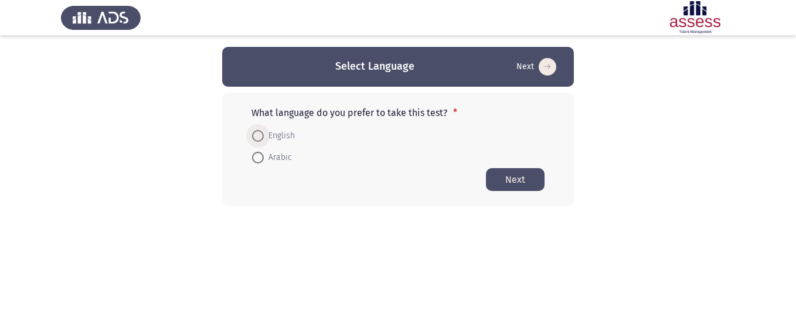
click at [262, 137] on span at bounding box center [258, 136] width 12 height 12
click at [262, 137] on input "English" at bounding box center [258, 136] width 12 height 12
radio input "true"
click at [527, 175] on button "Next" at bounding box center [515, 179] width 59 height 23
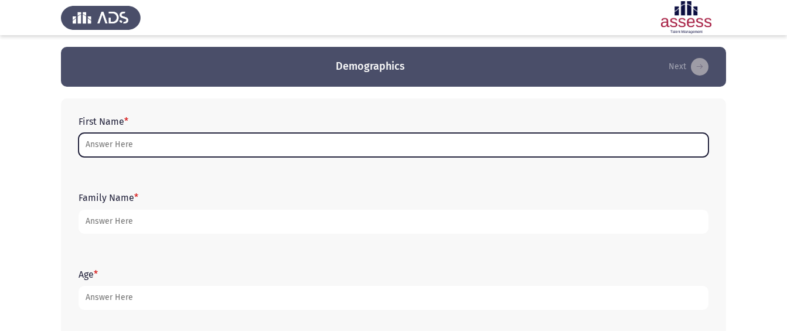
click at [159, 147] on input "First Name *" at bounding box center [394, 145] width 630 height 24
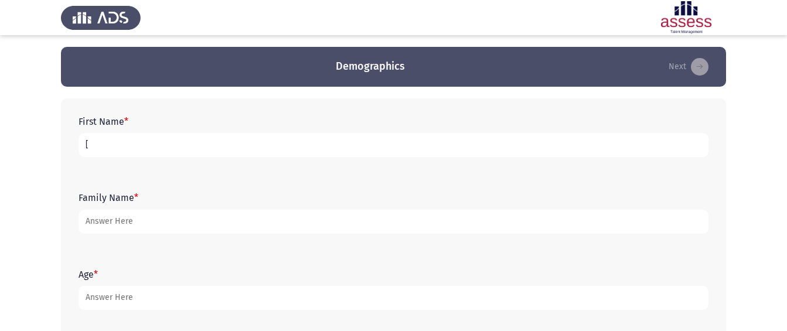
click at [157, 152] on input "[" at bounding box center [394, 145] width 630 height 24
drag, startPoint x: 97, startPoint y: 147, endPoint x: 66, endPoint y: 151, distance: 31.4
click at [66, 151] on div "First Name * [.. Family Name * Age * Gender * [DEMOGRAPHIC_DATA] [DEMOGRAPHIC_D…" at bounding box center [393, 291] width 665 height 385
drag, startPoint x: 88, startPoint y: 143, endPoint x: 64, endPoint y: 151, distance: 24.7
click at [64, 151] on div "First Name * . Family Name * Age * Gender * [DEMOGRAPHIC_DATA] [DEMOGRAPHIC_DAT…" at bounding box center [393, 291] width 665 height 385
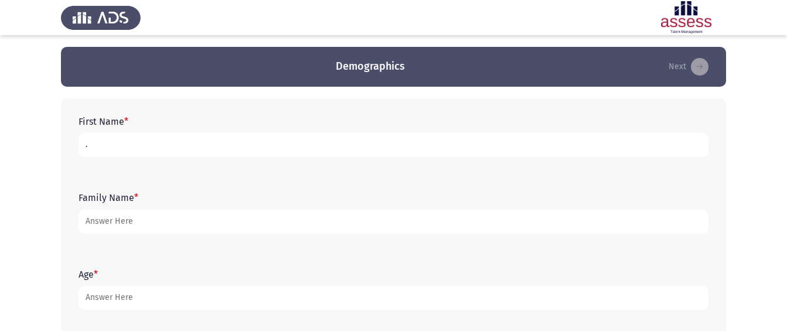
drag, startPoint x: 90, startPoint y: 151, endPoint x: 76, endPoint y: 153, distance: 14.8
click at [76, 153] on div "First Name * ." at bounding box center [394, 136] width 642 height 53
type input ".[PERSON_NAME]"
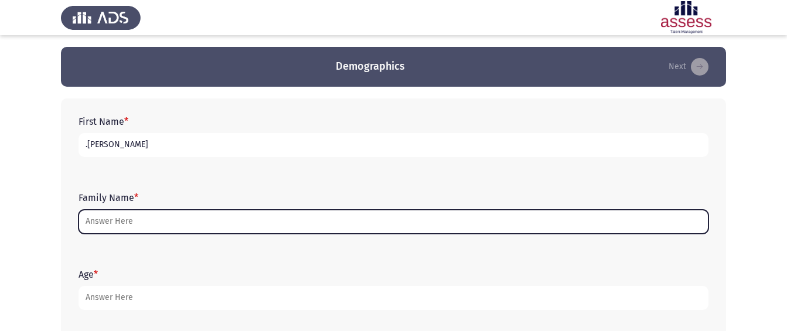
click at [158, 225] on input "Family Name *" at bounding box center [394, 222] width 630 height 24
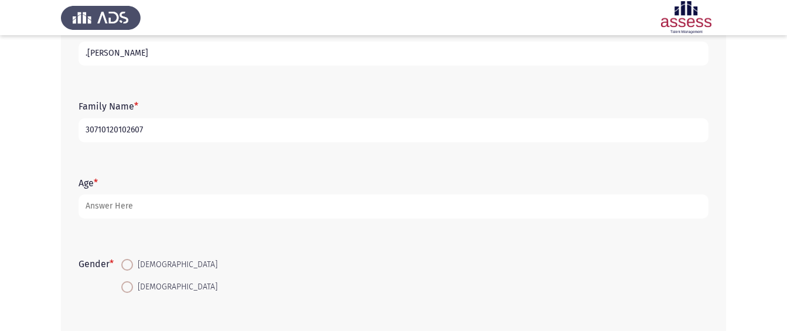
scroll to position [117, 0]
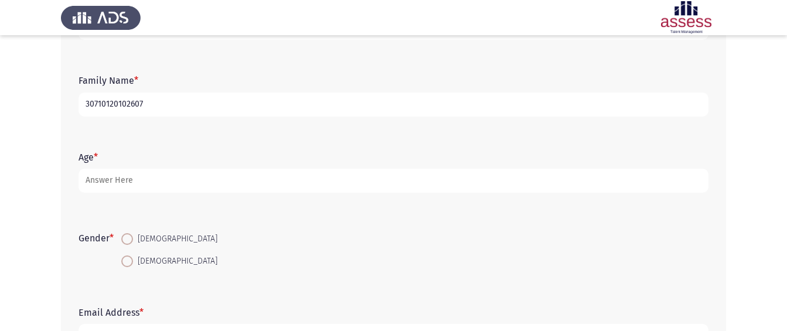
type input "30710120102607"
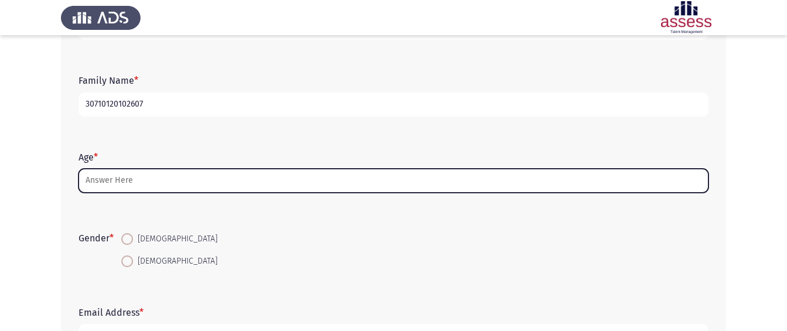
click at [140, 186] on input "Age *" at bounding box center [394, 181] width 630 height 24
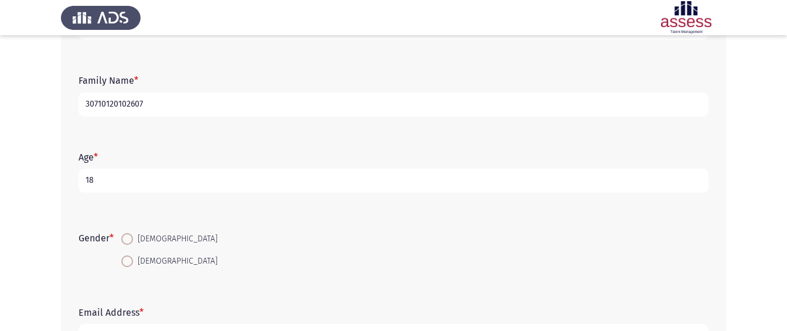
type input "18"
click at [131, 259] on span at bounding box center [127, 262] width 12 height 12
click at [131, 259] on input "[DEMOGRAPHIC_DATA]" at bounding box center [127, 262] width 12 height 12
radio input "true"
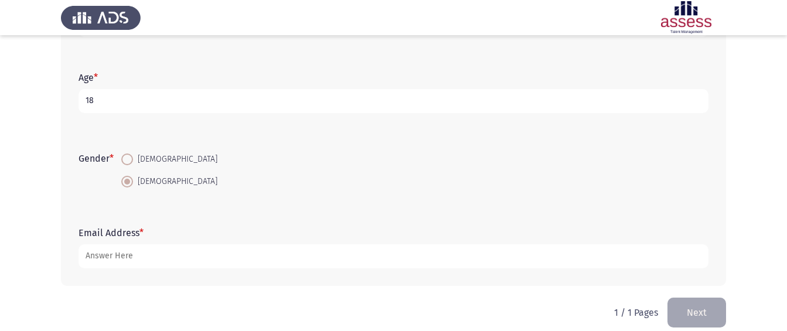
scroll to position [210, 0]
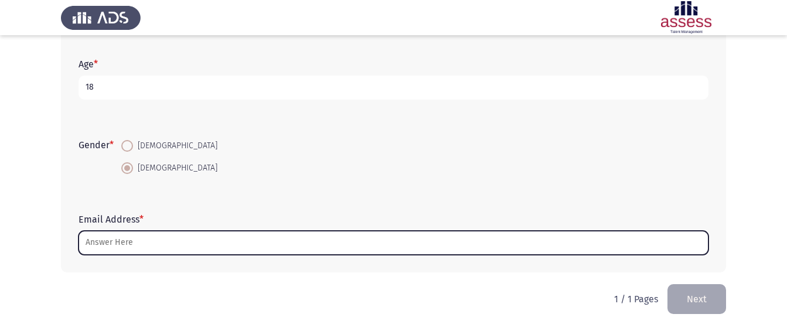
click at [181, 241] on input "Email Address *" at bounding box center [394, 243] width 630 height 24
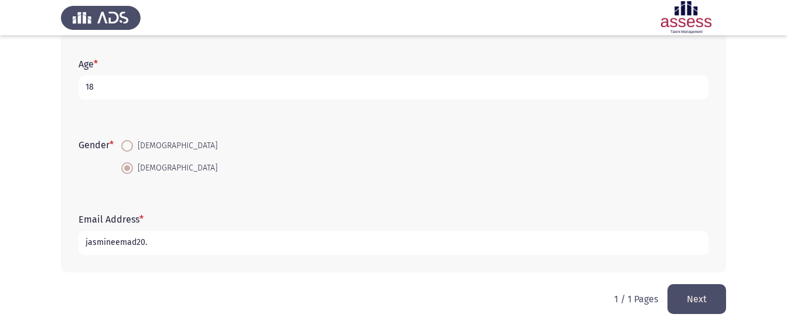
drag, startPoint x: 144, startPoint y: 245, endPoint x: 136, endPoint y: 247, distance: 8.0
click at [136, 247] on input "jasmineemad20." at bounding box center [394, 243] width 630 height 24
type input "jasmineemad."
click at [692, 289] on button "Next" at bounding box center [697, 299] width 59 height 30
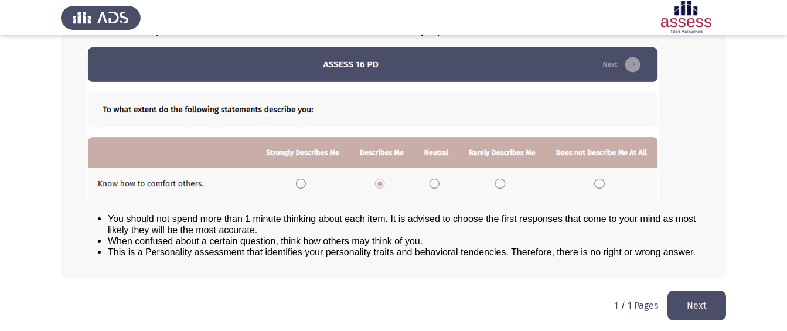
scroll to position [135, 0]
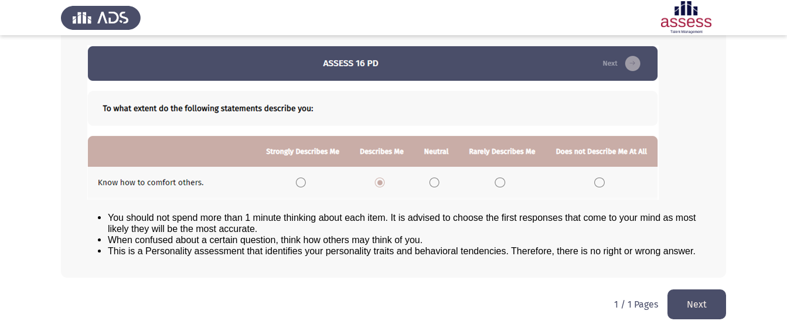
click at [701, 301] on button "Next" at bounding box center [697, 305] width 59 height 30
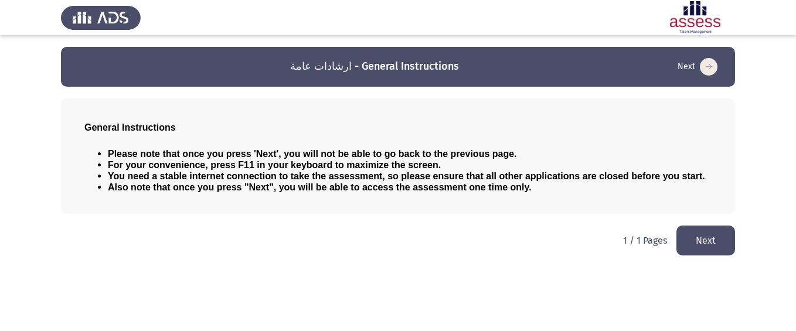
click at [730, 239] on button "Next" at bounding box center [706, 241] width 59 height 30
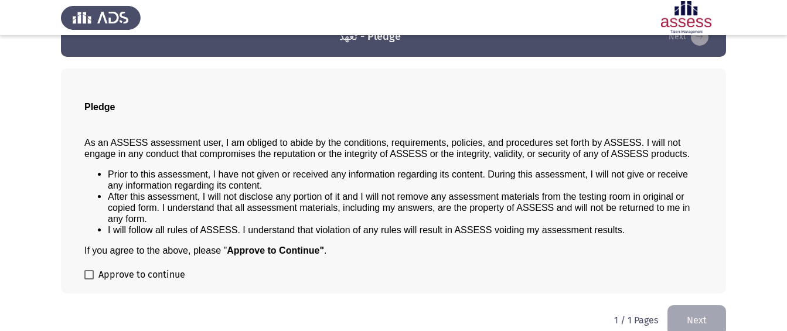
scroll to position [46, 0]
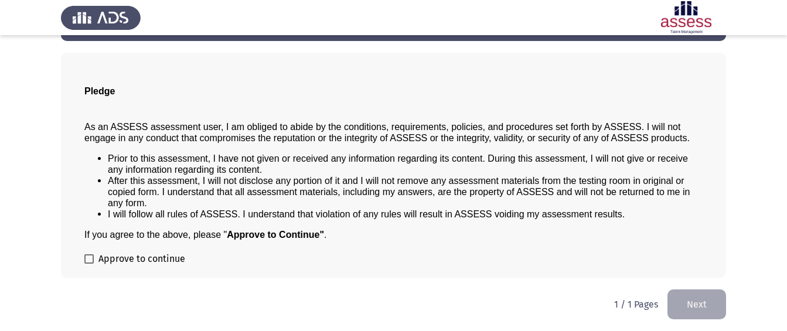
click at [79, 259] on div "Pledge As an ASSESS assessment user, I am obliged to abide by the conditions, r…" at bounding box center [393, 165] width 665 height 225
click at [88, 257] on span at bounding box center [88, 258] width 9 height 9
click at [89, 264] on input "Approve to continue" at bounding box center [89, 264] width 1 height 1
checkbox input "true"
click at [711, 293] on button "Next" at bounding box center [697, 305] width 59 height 30
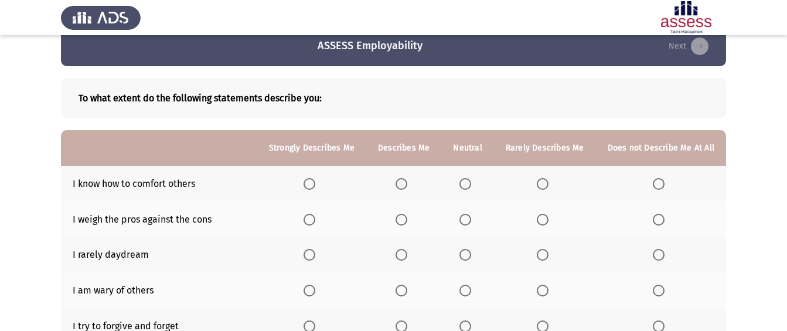
scroll to position [0, 0]
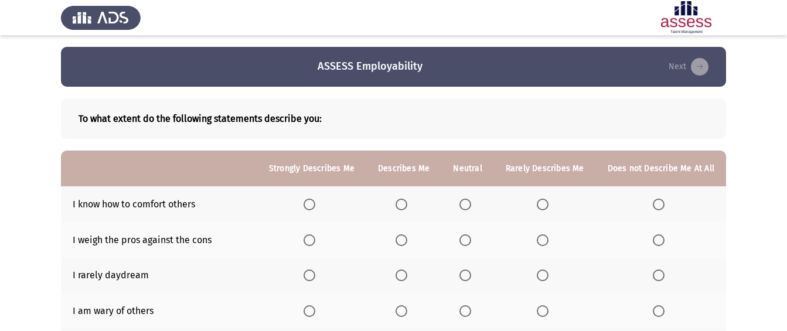
click at [406, 205] on span "Select an option" at bounding box center [402, 205] width 12 height 12
click at [406, 205] on input "Select an option" at bounding box center [402, 205] width 12 height 12
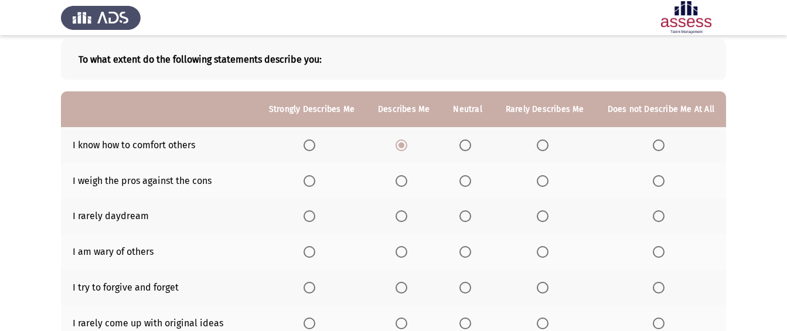
scroll to position [59, 0]
click at [405, 291] on span "Select an option" at bounding box center [402, 289] width 12 height 12
click at [405, 291] on input "Select an option" at bounding box center [402, 289] width 12 height 12
click at [408, 212] on span "Select an option" at bounding box center [402, 217] width 12 height 12
click at [408, 212] on input "Select an option" at bounding box center [402, 217] width 12 height 12
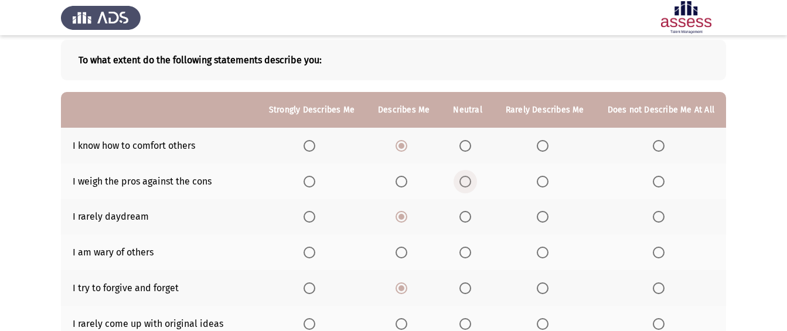
click at [471, 181] on span "Select an option" at bounding box center [466, 182] width 12 height 12
click at [471, 181] on input "Select an option" at bounding box center [466, 182] width 12 height 12
click at [546, 179] on span "Select an option" at bounding box center [543, 182] width 12 height 12
click at [546, 179] on input "Select an option" at bounding box center [543, 182] width 12 height 12
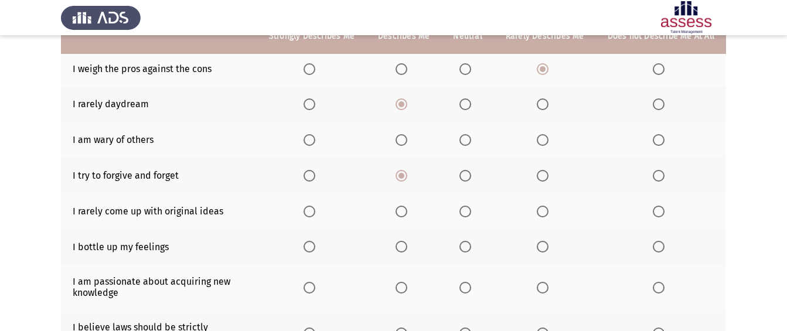
scroll to position [176, 0]
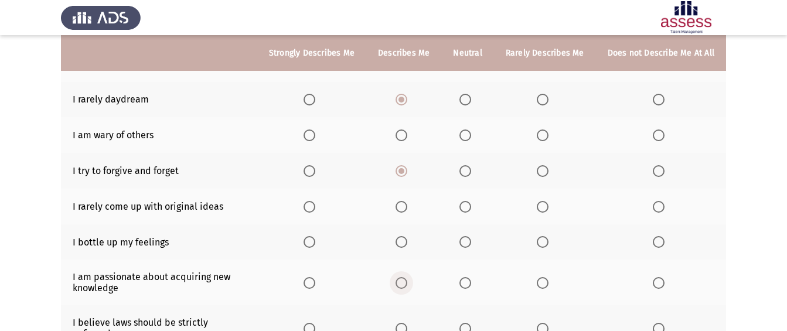
click at [408, 280] on span "Select an option" at bounding box center [402, 283] width 12 height 12
click at [408, 280] on input "Select an option" at bounding box center [402, 283] width 12 height 12
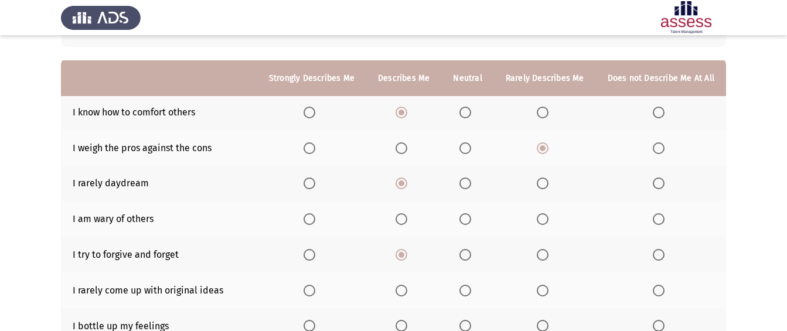
scroll to position [117, 0]
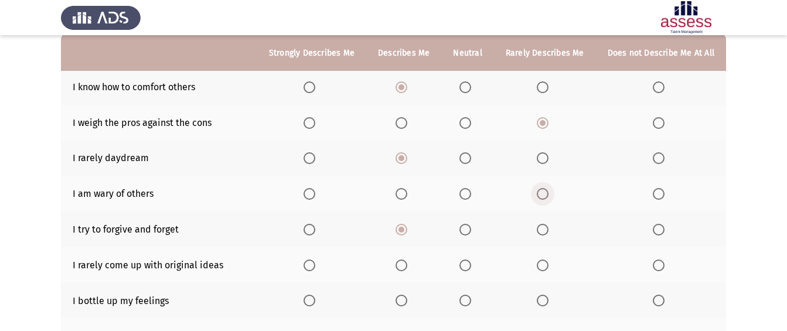
click at [542, 191] on span "Select an option" at bounding box center [543, 194] width 12 height 12
click at [542, 191] on input "Select an option" at bounding box center [543, 194] width 12 height 12
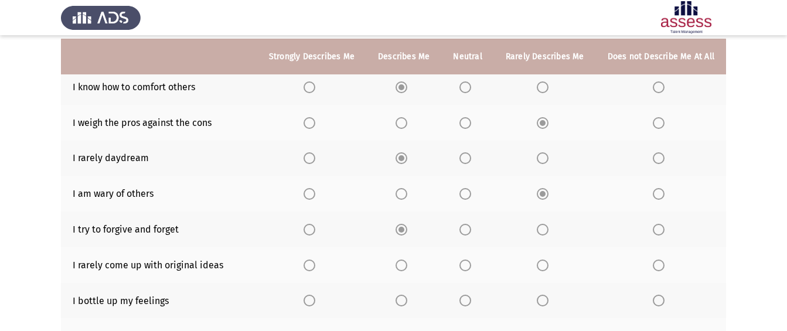
scroll to position [176, 0]
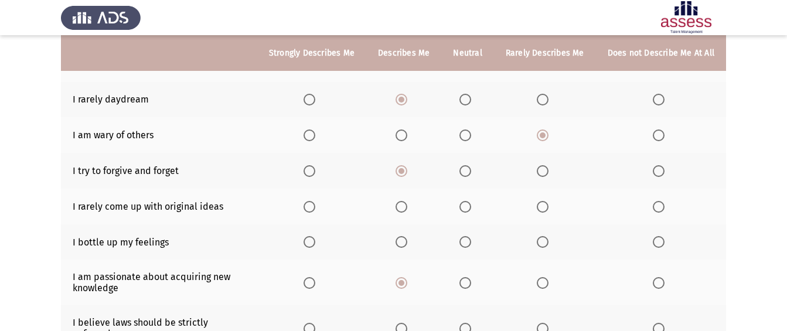
click at [408, 210] on span "Select an option" at bounding box center [402, 207] width 12 height 12
click at [408, 210] on input "Select an option" at bounding box center [402, 207] width 12 height 12
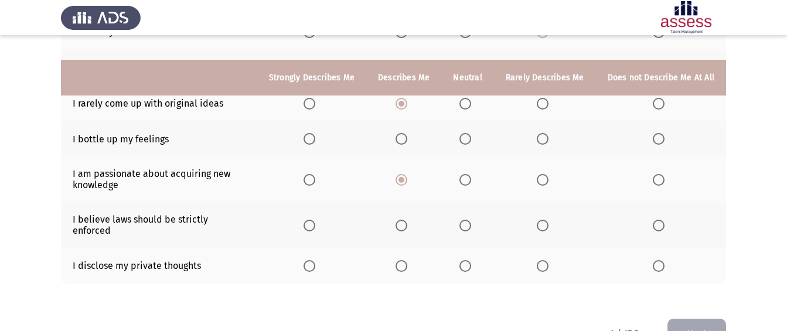
scroll to position [304, 0]
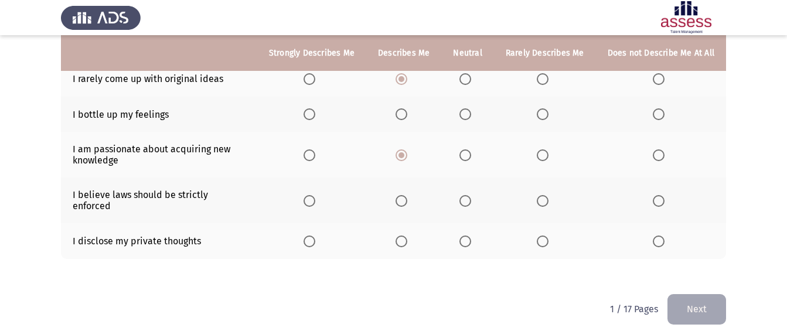
click at [402, 111] on span "Select an option" at bounding box center [402, 114] width 12 height 12
click at [402, 111] on input "Select an option" at bounding box center [402, 114] width 12 height 12
click at [408, 195] on span "Select an option" at bounding box center [402, 201] width 12 height 12
click at [408, 195] on input "Select an option" at bounding box center [402, 201] width 12 height 12
click at [545, 236] on span "Select an option" at bounding box center [543, 242] width 12 height 12
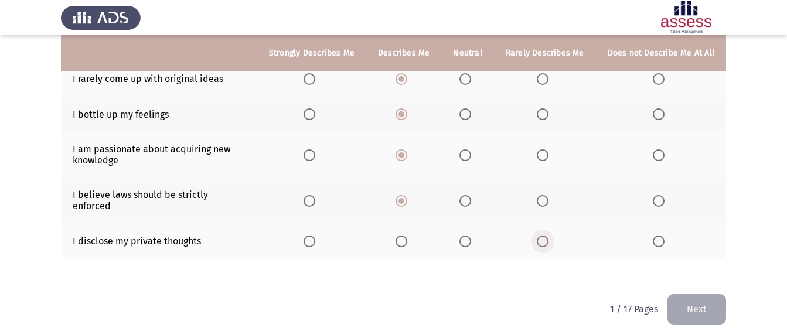
click at [545, 236] on input "Select an option" at bounding box center [543, 242] width 12 height 12
click at [687, 297] on button "Next" at bounding box center [697, 309] width 59 height 30
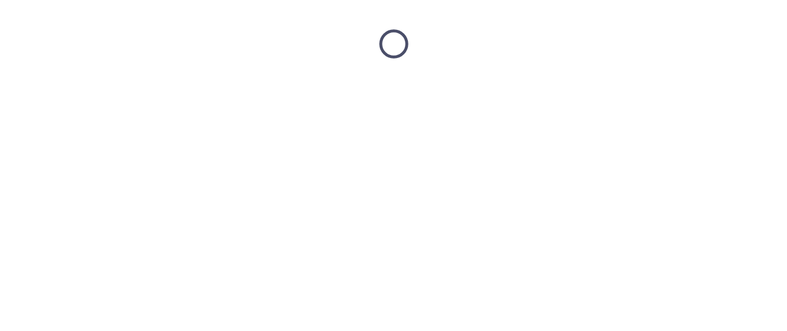
scroll to position [0, 0]
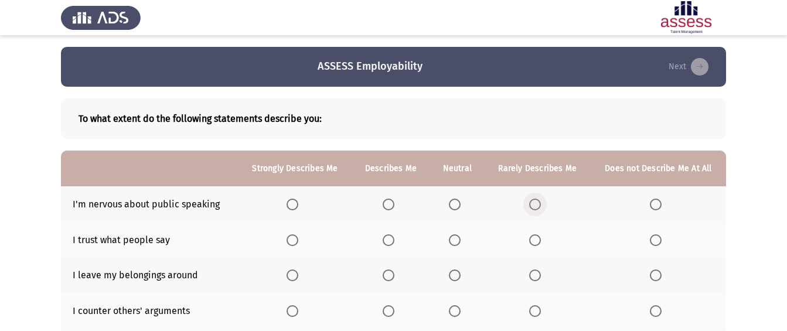
click at [529, 203] on span "Select an option" at bounding box center [535, 205] width 12 height 12
click at [529, 203] on input "Select an option" at bounding box center [535, 205] width 12 height 12
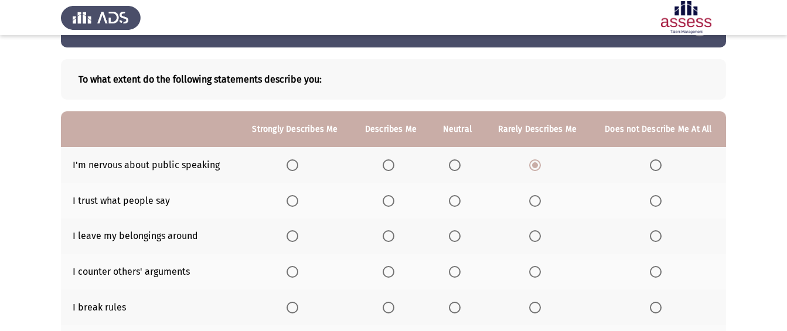
scroll to position [59, 0]
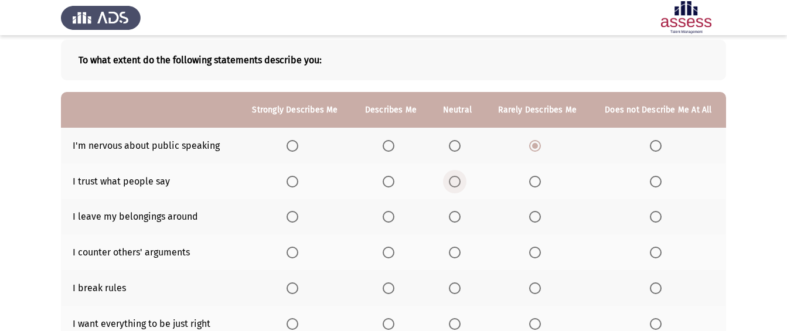
click at [458, 187] on span "Select an option" at bounding box center [455, 182] width 12 height 12
click at [458, 187] on input "Select an option" at bounding box center [455, 182] width 12 height 12
click at [540, 179] on span "Select an option" at bounding box center [535, 182] width 12 height 12
click at [540, 179] on input "Select an option" at bounding box center [535, 182] width 12 height 12
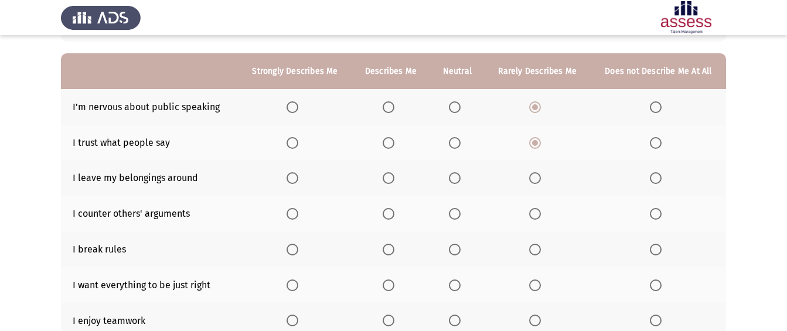
scroll to position [117, 0]
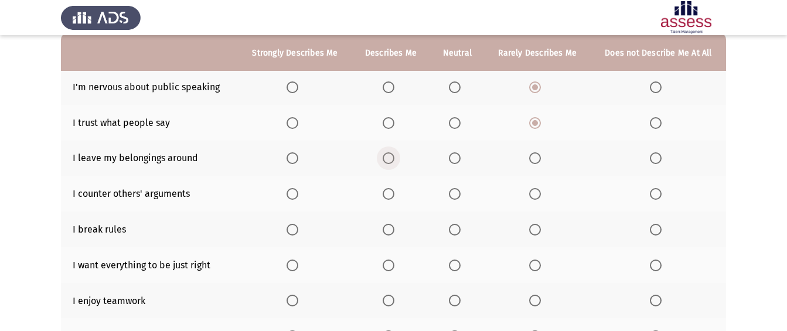
click at [388, 156] on span "Select an option" at bounding box center [389, 158] width 12 height 12
click at [388, 156] on input "Select an option" at bounding box center [389, 158] width 12 height 12
click at [535, 226] on span "Select an option" at bounding box center [535, 230] width 12 height 12
click at [535, 226] on input "Select an option" at bounding box center [535, 230] width 12 height 12
click at [386, 190] on span "Select an option" at bounding box center [389, 194] width 12 height 12
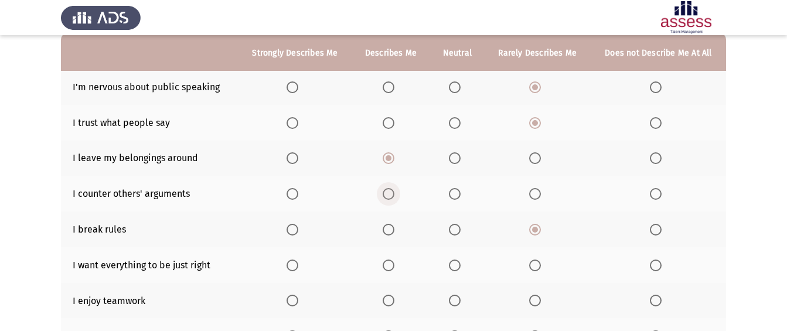
click at [386, 190] on input "Select an option" at bounding box center [389, 194] width 12 height 12
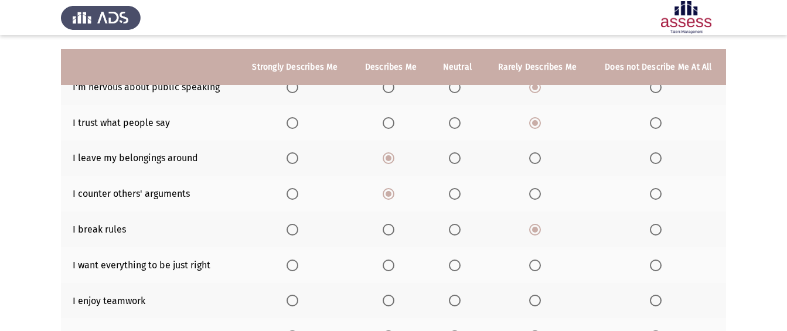
scroll to position [176, 0]
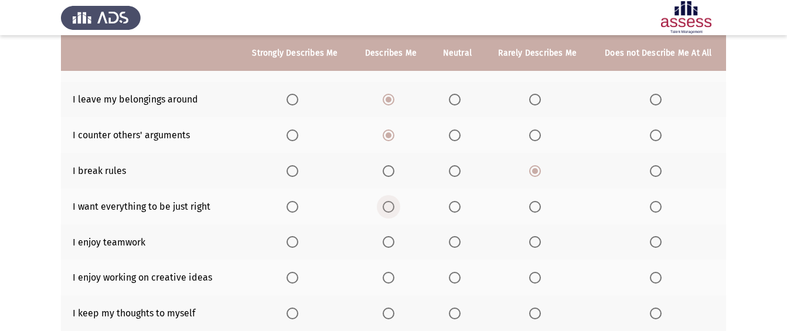
click at [388, 202] on span "Select an option" at bounding box center [389, 207] width 12 height 12
click at [388, 202] on input "Select an option" at bounding box center [389, 207] width 12 height 12
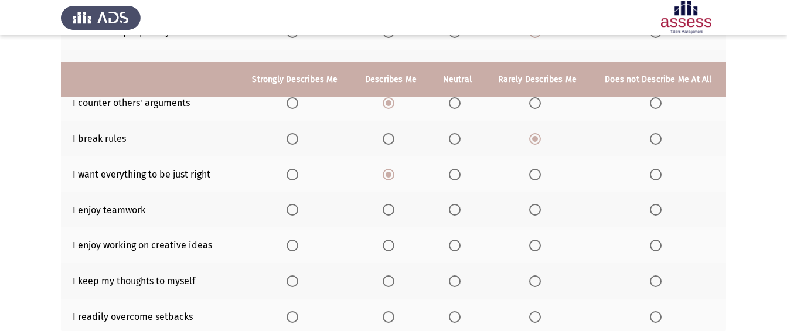
scroll to position [235, 0]
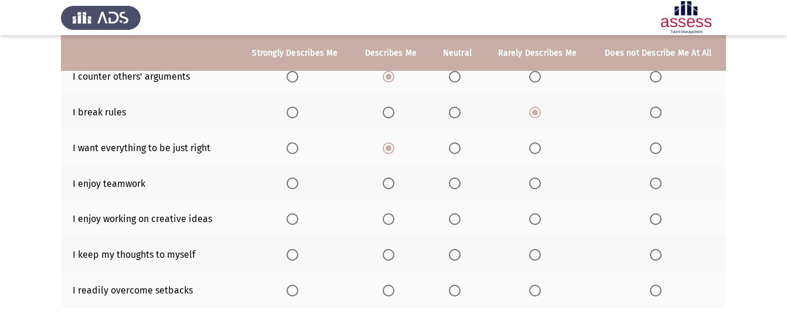
click at [392, 184] on span "Select an option" at bounding box center [389, 184] width 12 height 12
click at [392, 184] on input "Select an option" at bounding box center [389, 184] width 12 height 12
click at [390, 216] on span "Select an option" at bounding box center [389, 219] width 12 height 12
click at [390, 216] on input "Select an option" at bounding box center [389, 219] width 12 height 12
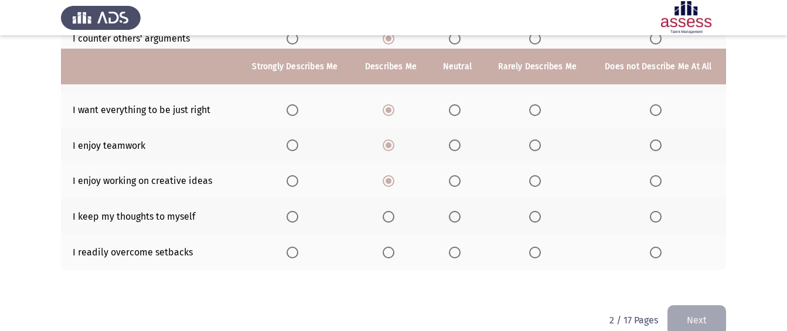
scroll to position [294, 0]
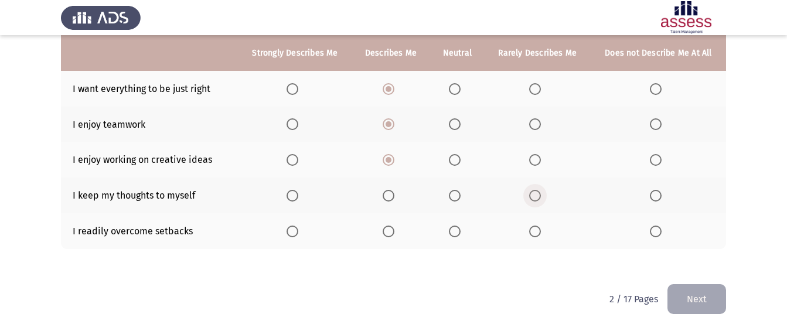
click at [535, 192] on span "Select an option" at bounding box center [535, 196] width 12 height 12
click at [535, 192] on input "Select an option" at bounding box center [535, 196] width 12 height 12
click at [541, 230] on span "Select an option" at bounding box center [535, 232] width 12 height 12
click at [541, 230] on input "Select an option" at bounding box center [535, 232] width 12 height 12
click at [695, 296] on button "Next" at bounding box center [697, 299] width 59 height 30
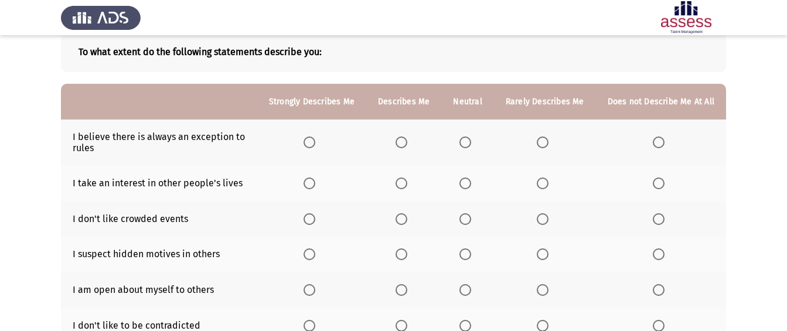
scroll to position [33, 0]
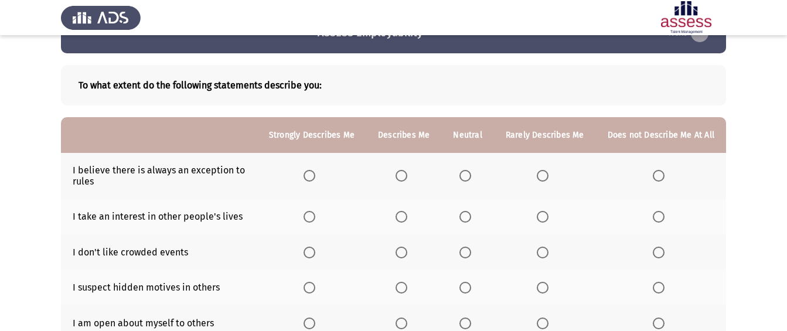
click at [544, 209] on th at bounding box center [545, 217] width 102 height 36
click at [549, 217] on span "Select an option" at bounding box center [543, 217] width 12 height 12
click at [549, 217] on input "Select an option" at bounding box center [543, 217] width 12 height 12
click at [403, 176] on span "Select an option" at bounding box center [402, 176] width 12 height 12
click at [403, 176] on input "Select an option" at bounding box center [402, 176] width 12 height 12
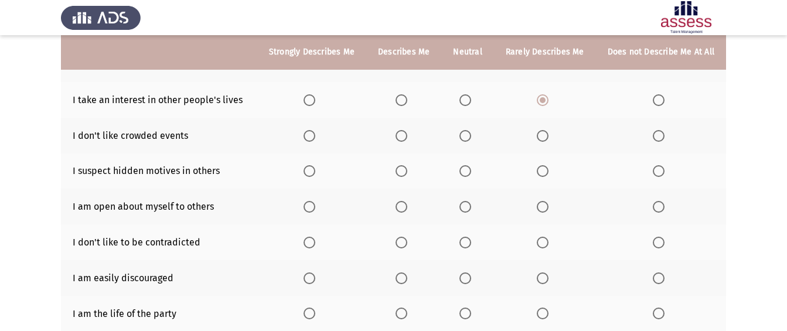
scroll to position [151, 0]
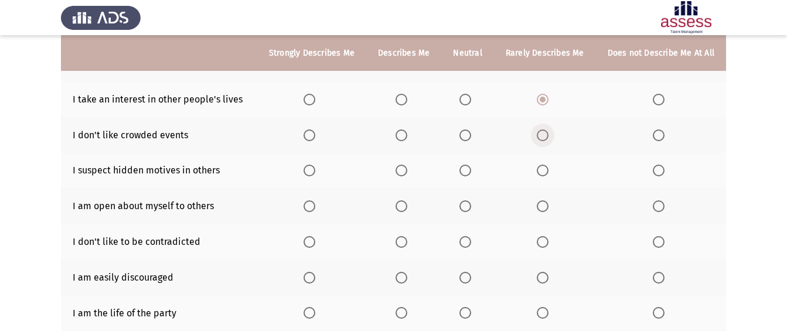
click at [542, 137] on span "Select an option" at bounding box center [543, 136] width 12 height 12
click at [542, 137] on input "Select an option" at bounding box center [543, 136] width 12 height 12
click at [544, 202] on span "Select an option" at bounding box center [543, 207] width 12 height 12
click at [544, 202] on input "Select an option" at bounding box center [543, 207] width 12 height 12
click at [406, 169] on span "Select an option" at bounding box center [402, 171] width 12 height 12
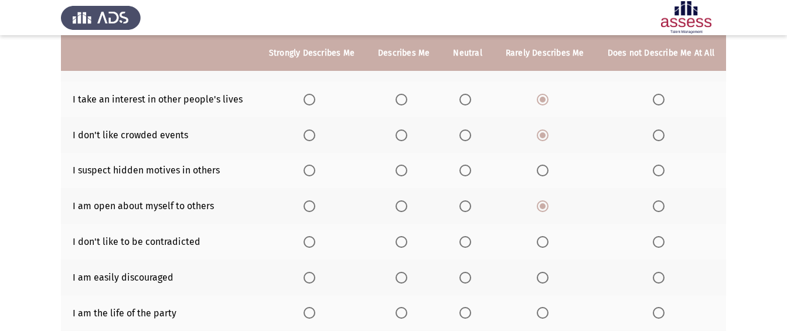
click at [406, 169] on input "Select an option" at bounding box center [402, 171] width 12 height 12
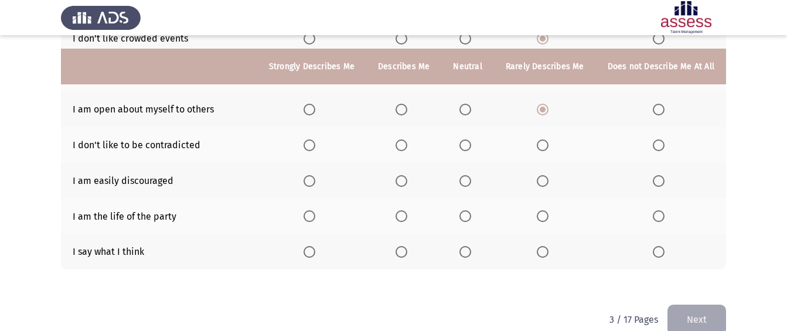
scroll to position [268, 0]
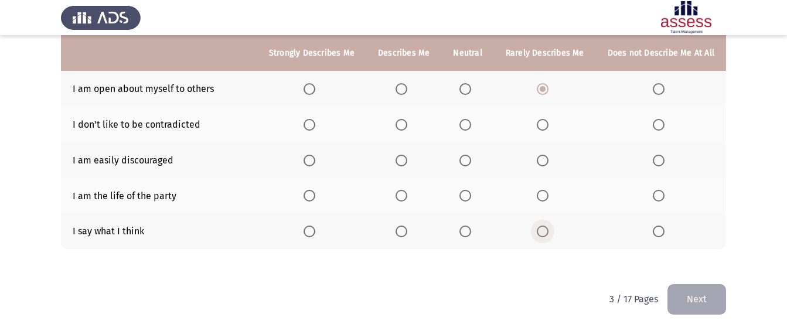
click at [543, 236] on span "Select an option" at bounding box center [543, 232] width 12 height 12
click at [543, 236] on input "Select an option" at bounding box center [543, 232] width 12 height 12
click at [405, 158] on span "Select an option" at bounding box center [402, 161] width 12 height 12
click at [405, 158] on input "Select an option" at bounding box center [402, 161] width 12 height 12
click at [549, 196] on span "Select an option" at bounding box center [543, 196] width 12 height 12
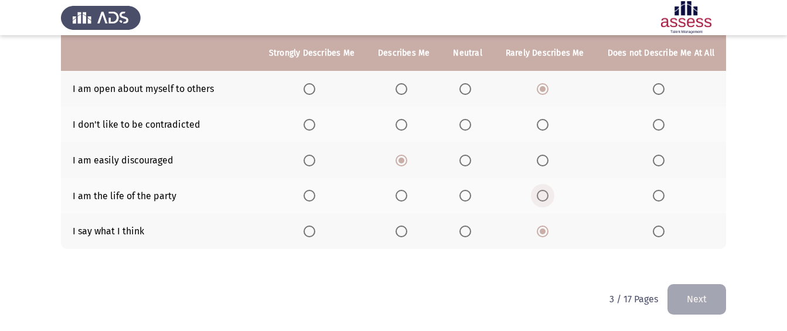
click at [549, 196] on input "Select an option" at bounding box center [543, 196] width 12 height 12
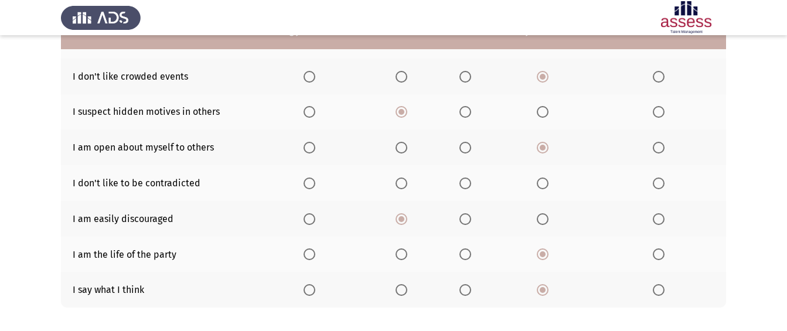
scroll to position [151, 0]
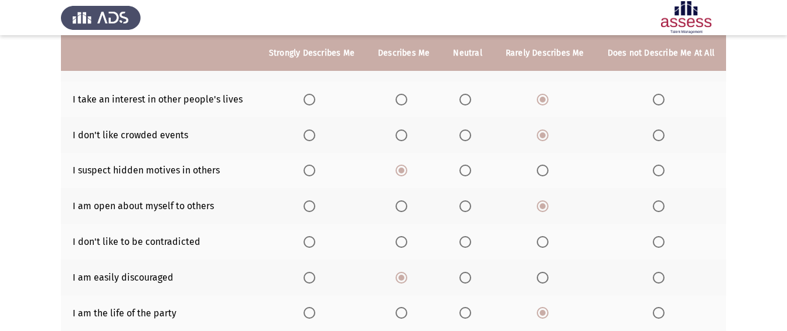
click at [395, 240] on th at bounding box center [403, 242] width 75 height 36
click at [400, 240] on span "Select an option" at bounding box center [402, 242] width 12 height 12
click at [400, 240] on input "Select an option" at bounding box center [402, 242] width 12 height 12
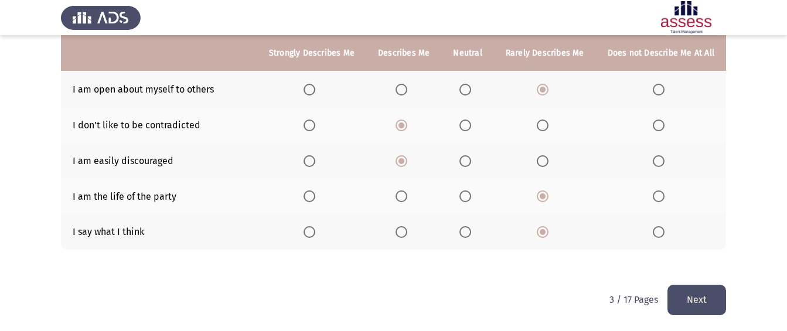
scroll to position [268, 0]
click at [680, 295] on button "Next" at bounding box center [697, 299] width 59 height 30
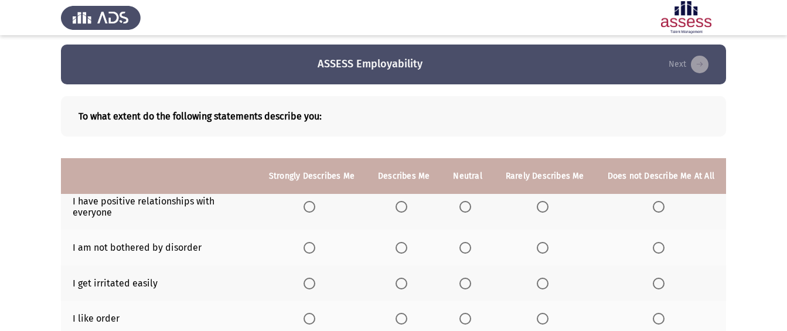
scroll to position [0, 0]
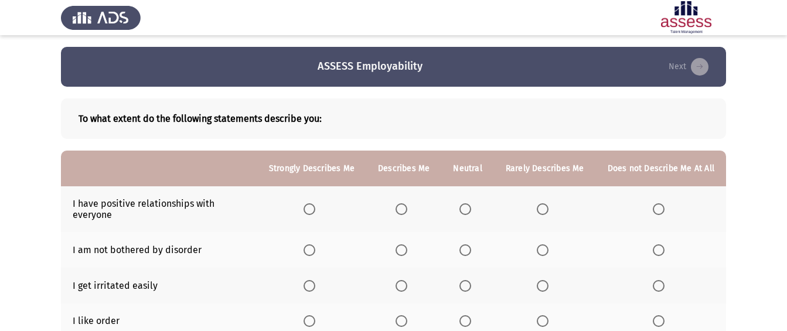
click at [405, 206] on span "Select an option" at bounding box center [402, 209] width 12 height 12
click at [405, 206] on input "Select an option" at bounding box center [402, 209] width 12 height 12
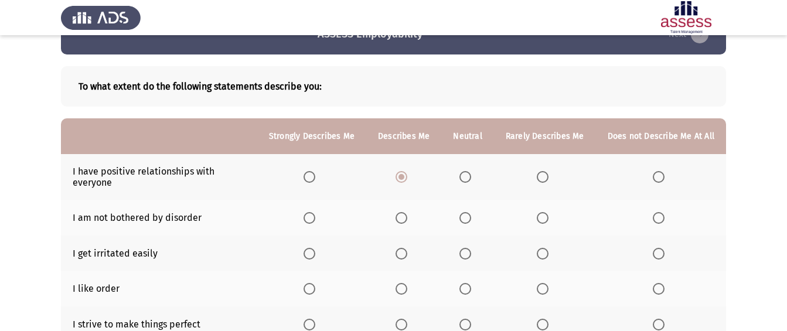
scroll to position [59, 0]
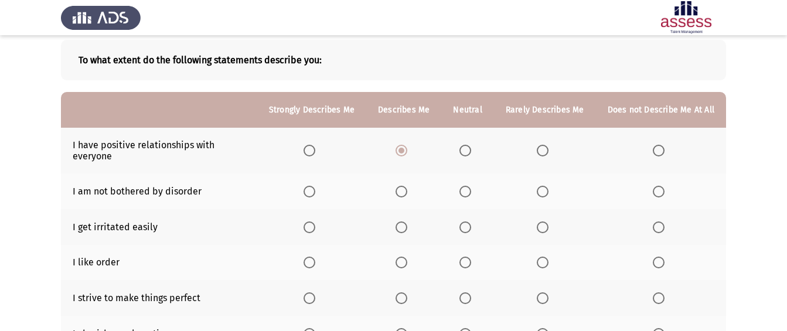
click at [403, 191] on span "Select an option" at bounding box center [402, 192] width 12 height 12
click at [403, 191] on input "Select an option" at bounding box center [402, 192] width 12 height 12
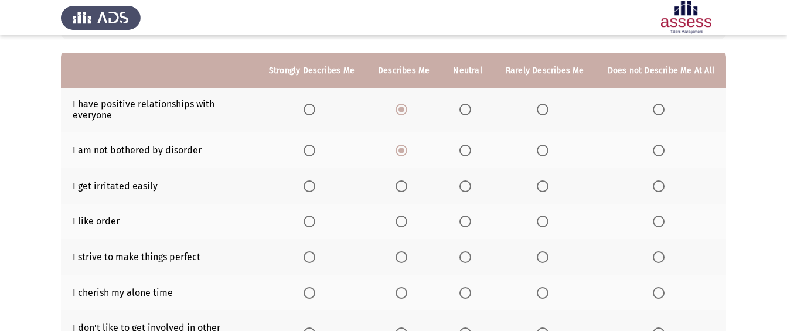
scroll to position [117, 0]
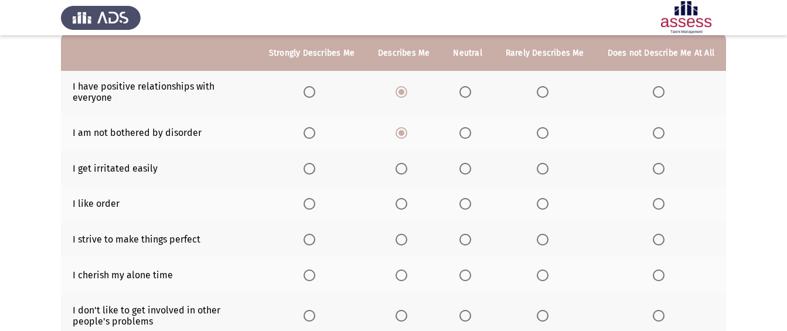
click at [544, 168] on span "Select an option" at bounding box center [543, 169] width 12 height 12
click at [544, 168] on input "Select an option" at bounding box center [543, 169] width 12 height 12
click at [403, 238] on span "Select an option" at bounding box center [402, 240] width 12 height 12
click at [403, 238] on input "Select an option" at bounding box center [402, 240] width 12 height 12
click at [464, 199] on span "Select an option" at bounding box center [466, 204] width 12 height 12
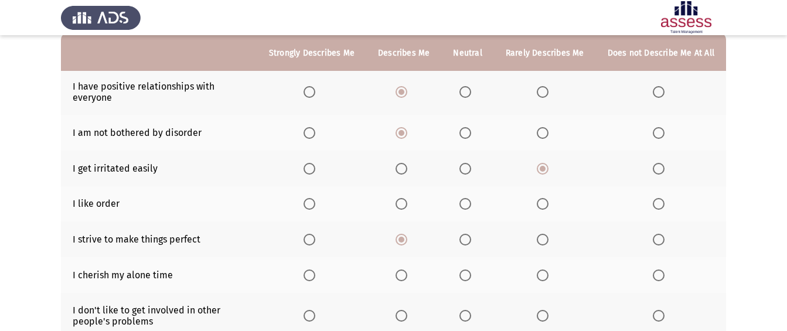
click at [464, 199] on input "Select an option" at bounding box center [466, 204] width 12 height 12
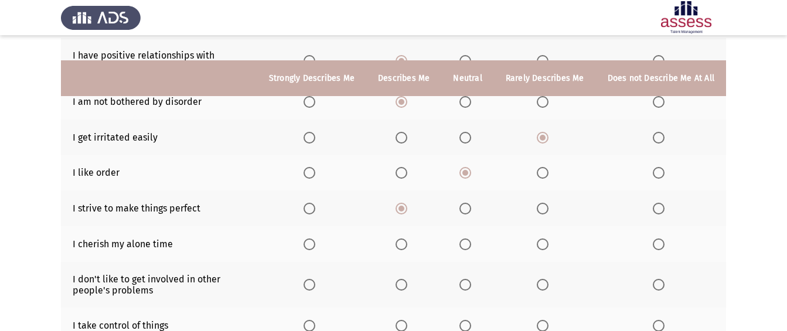
scroll to position [176, 0]
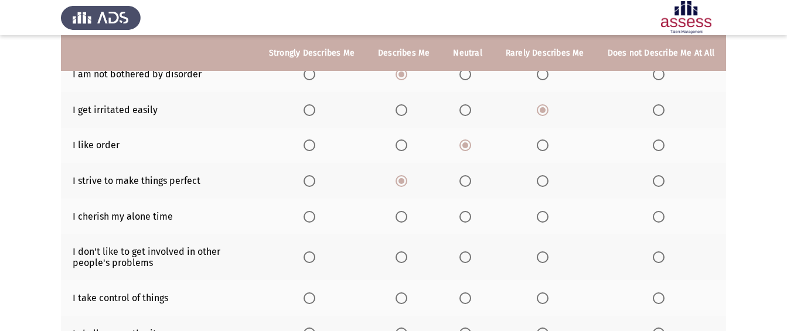
click at [543, 212] on span "Select an option" at bounding box center [543, 217] width 12 height 12
click at [543, 212] on input "Select an option" at bounding box center [543, 217] width 12 height 12
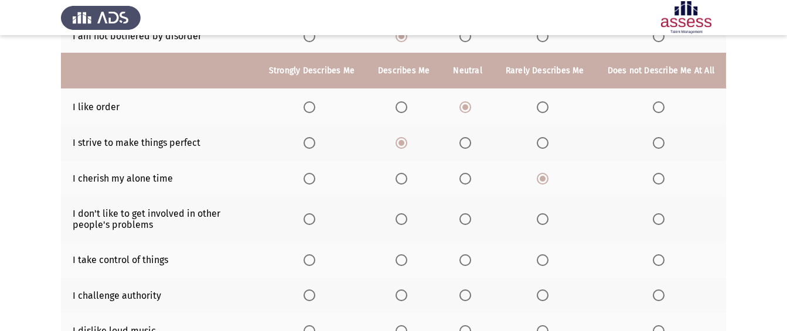
scroll to position [235, 0]
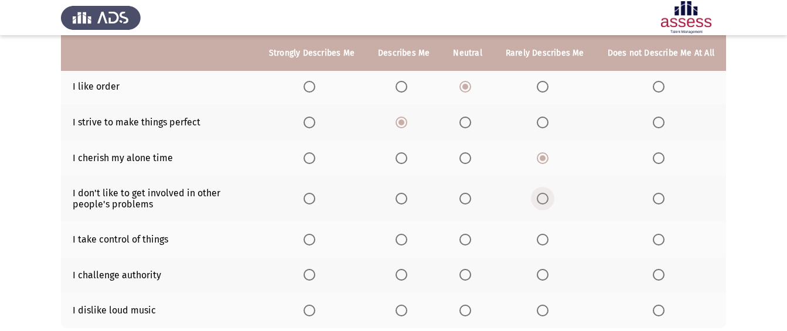
click at [543, 198] on span "Select an option" at bounding box center [543, 199] width 12 height 12
click at [543, 198] on input "Select an option" at bounding box center [543, 199] width 12 height 12
click at [469, 240] on span "Select an option" at bounding box center [466, 240] width 12 height 12
click at [469, 240] on input "Select an option" at bounding box center [466, 240] width 12 height 12
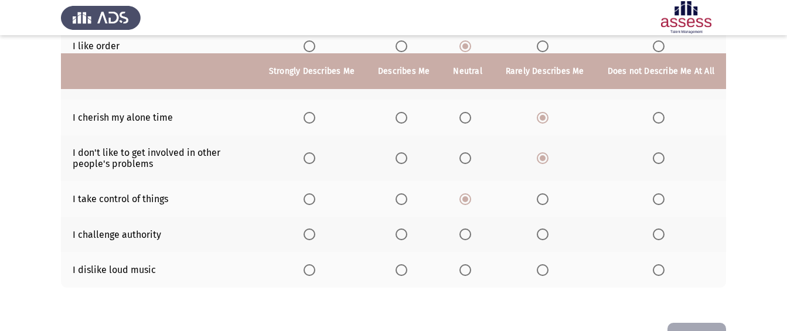
scroll to position [293, 0]
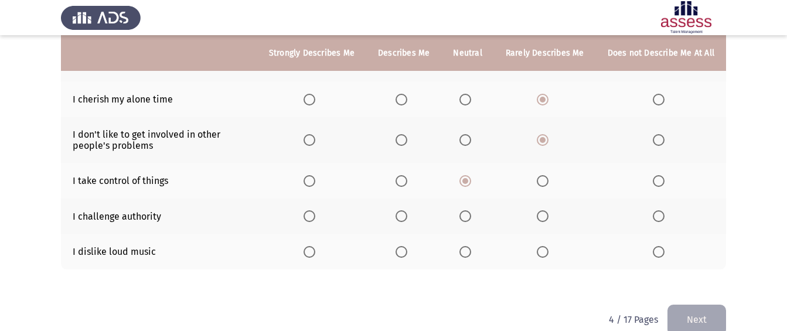
click at [548, 216] on span "Select an option" at bounding box center [543, 216] width 12 height 12
click at [548, 216] on input "Select an option" at bounding box center [543, 216] width 12 height 12
click at [663, 211] on span "Select an option" at bounding box center [659, 216] width 12 height 12
click at [663, 211] on input "Select an option" at bounding box center [659, 216] width 12 height 12
click at [542, 251] on span "Select an option" at bounding box center [543, 252] width 12 height 12
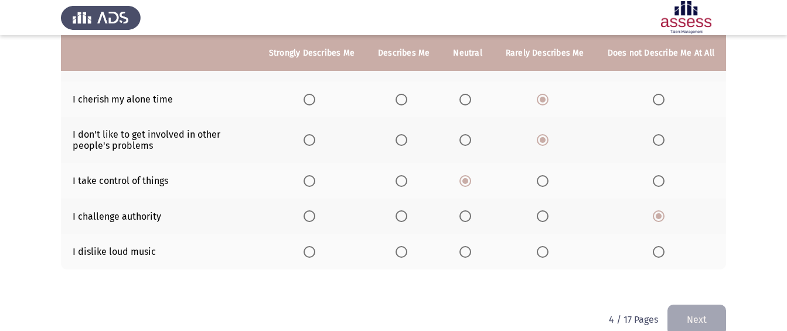
click at [542, 251] on input "Select an option" at bounding box center [543, 252] width 12 height 12
click at [698, 318] on button "Next" at bounding box center [697, 320] width 59 height 30
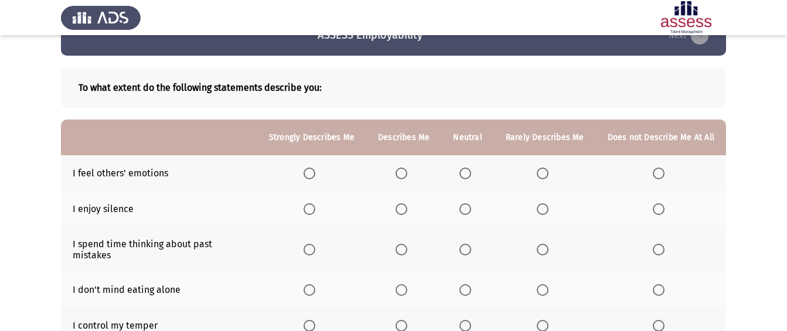
scroll to position [0, 0]
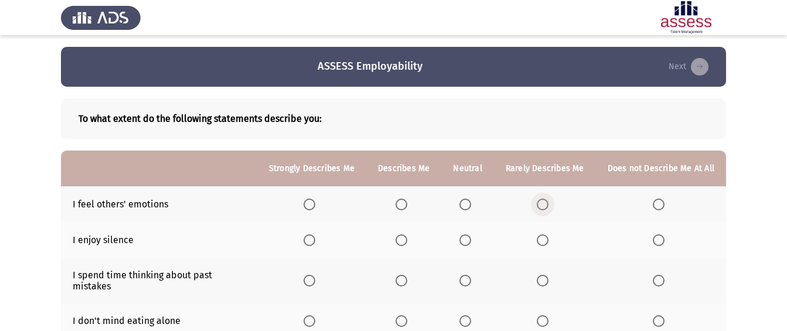
click at [545, 206] on span "Select an option" at bounding box center [543, 205] width 12 height 12
click at [545, 206] on input "Select an option" at bounding box center [543, 205] width 12 height 12
click at [406, 201] on span "Select an option" at bounding box center [402, 205] width 12 height 12
click at [406, 201] on input "Select an option" at bounding box center [402, 205] width 12 height 12
click at [545, 200] on span "Select an option" at bounding box center [543, 205] width 12 height 12
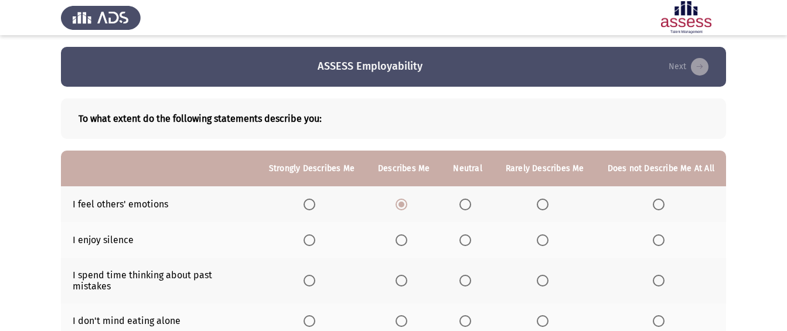
click at [545, 200] on input "Select an option" at bounding box center [543, 205] width 12 height 12
click at [545, 238] on span "Select an option" at bounding box center [543, 241] width 12 height 12
click at [545, 238] on input "Select an option" at bounding box center [543, 241] width 12 height 12
click at [471, 202] on span "Select an option" at bounding box center [466, 205] width 12 height 12
click at [471, 202] on input "Select an option" at bounding box center [466, 205] width 12 height 12
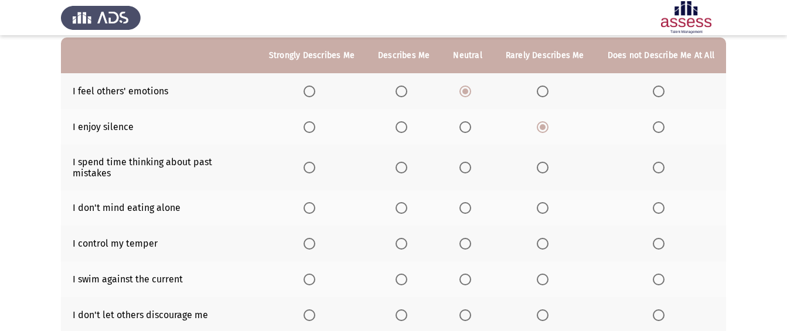
scroll to position [117, 0]
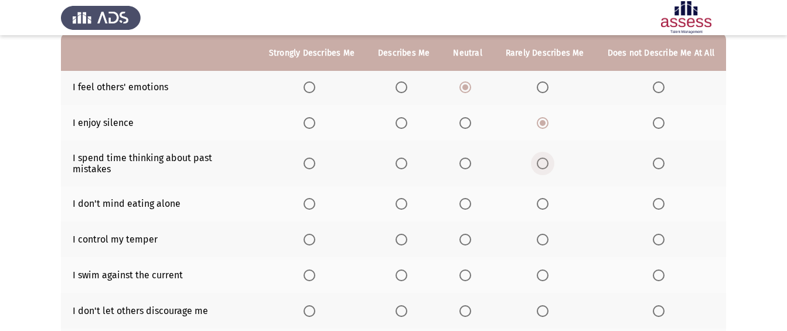
click at [544, 162] on span "Select an option" at bounding box center [543, 164] width 12 height 12
click at [544, 162] on input "Select an option" at bounding box center [543, 164] width 12 height 12
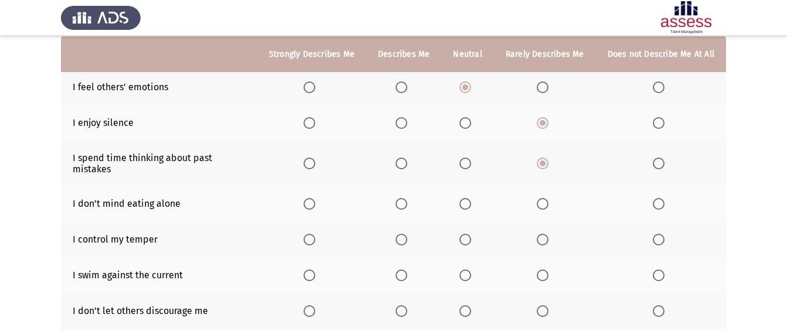
scroll to position [176, 0]
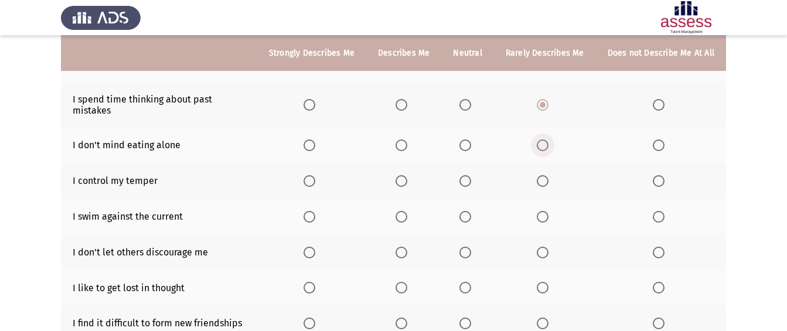
click at [546, 140] on span "Select an option" at bounding box center [543, 146] width 12 height 12
click at [546, 140] on input "Select an option" at bounding box center [543, 146] width 12 height 12
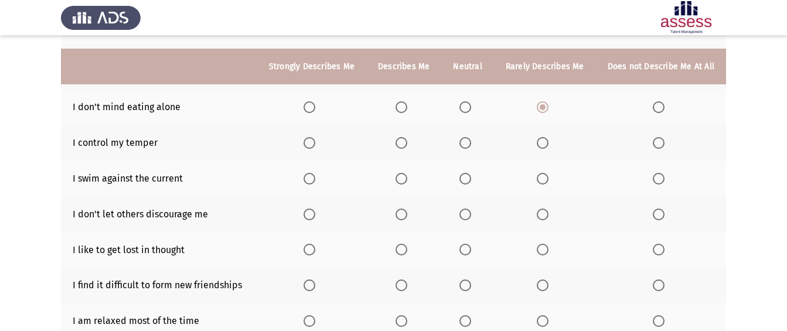
scroll to position [235, 0]
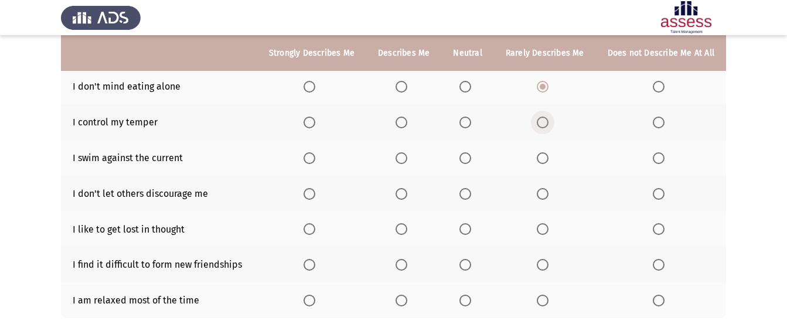
click at [549, 117] on span "Select an option" at bounding box center [543, 123] width 12 height 12
click at [549, 117] on input "Select an option" at bounding box center [543, 123] width 12 height 12
click at [470, 152] on span "Select an option" at bounding box center [466, 158] width 12 height 12
click at [470, 152] on input "Select an option" at bounding box center [466, 158] width 12 height 12
click at [544, 188] on span "Select an option" at bounding box center [543, 194] width 12 height 12
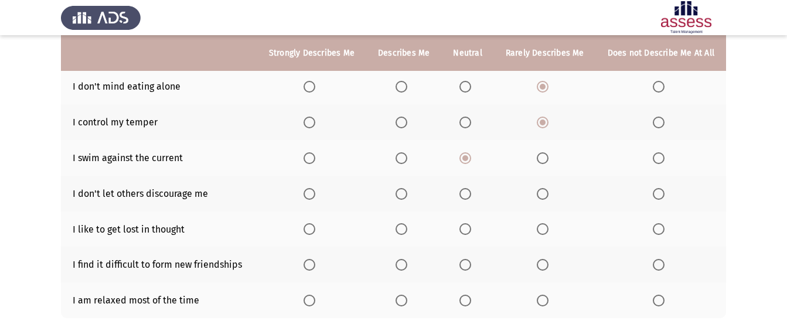
click at [544, 188] on input "Select an option" at bounding box center [543, 194] width 12 height 12
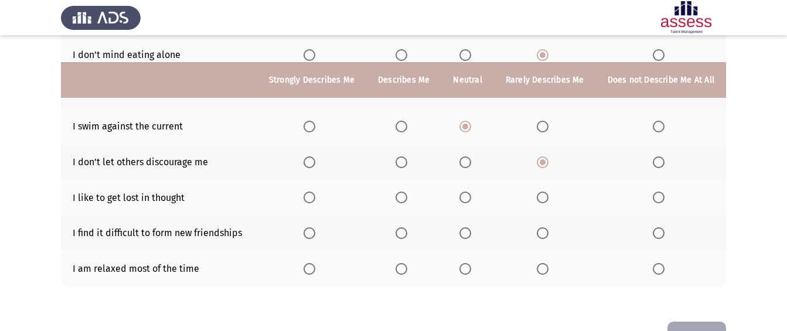
scroll to position [293, 0]
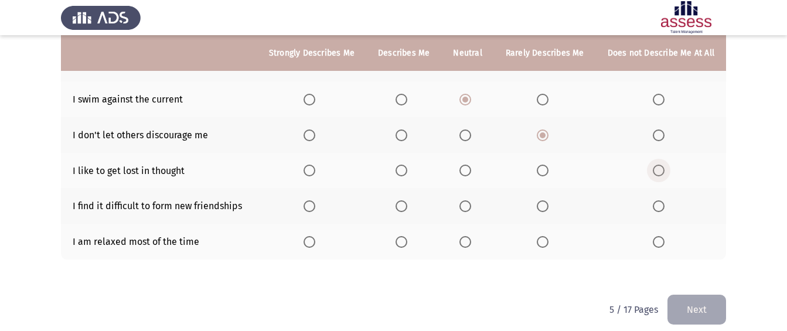
click at [661, 165] on span "Select an option" at bounding box center [659, 171] width 12 height 12
click at [661, 165] on input "Select an option" at bounding box center [659, 171] width 12 height 12
click at [545, 165] on span "Select an option" at bounding box center [543, 171] width 12 height 12
click at [545, 165] on input "Select an option" at bounding box center [543, 171] width 12 height 12
click at [471, 165] on span "Select an option" at bounding box center [466, 171] width 12 height 12
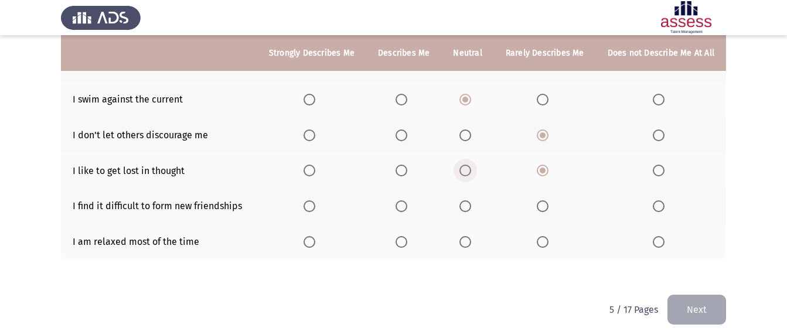
click at [471, 165] on input "Select an option" at bounding box center [466, 171] width 12 height 12
click at [403, 201] on span "Select an option" at bounding box center [402, 207] width 12 height 12
click at [403, 201] on input "Select an option" at bounding box center [402, 207] width 12 height 12
click at [546, 201] on span "Select an option" at bounding box center [543, 207] width 12 height 12
click at [546, 201] on input "Select an option" at bounding box center [543, 207] width 12 height 12
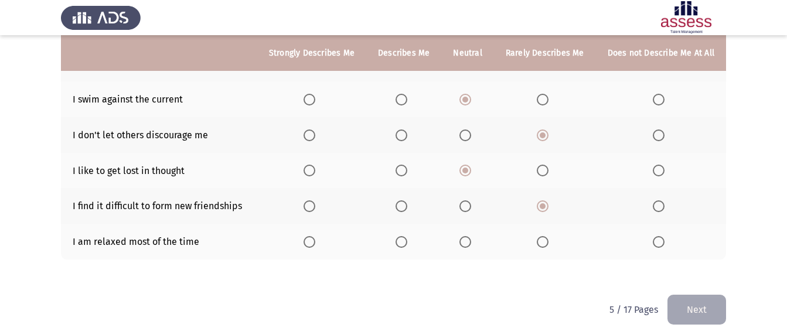
click at [540, 236] on span "Select an option" at bounding box center [543, 242] width 12 height 12
click at [540, 236] on input "Select an option" at bounding box center [543, 242] width 12 height 12
click at [710, 297] on button "Next" at bounding box center [697, 310] width 59 height 30
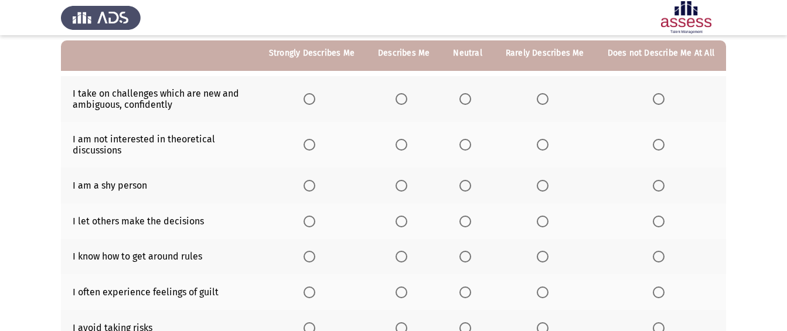
scroll to position [117, 0]
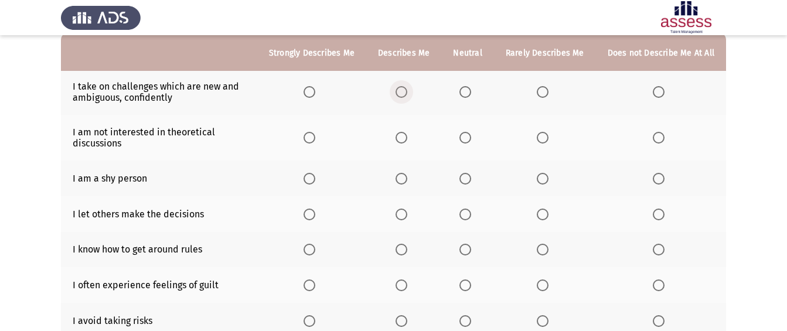
click at [403, 97] on span "Select an option" at bounding box center [402, 92] width 12 height 12
click at [403, 97] on input "Select an option" at bounding box center [402, 92] width 12 height 12
click at [549, 175] on span "Select an option" at bounding box center [543, 179] width 12 height 12
click at [549, 175] on input "Select an option" at bounding box center [543, 179] width 12 height 12
click at [464, 135] on span "Select an option" at bounding box center [466, 138] width 12 height 12
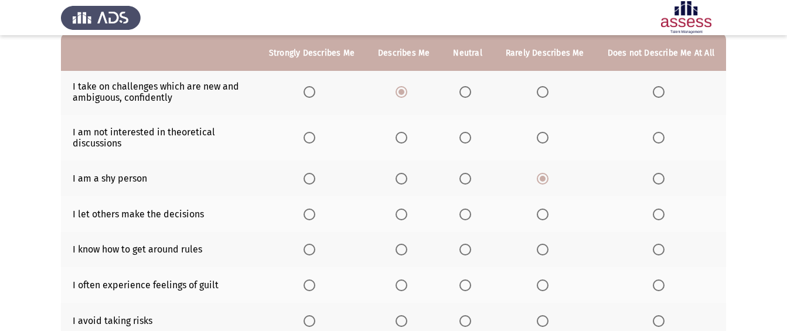
click at [464, 135] on input "Select an option" at bounding box center [466, 138] width 12 height 12
click at [656, 215] on span "Select an option" at bounding box center [659, 215] width 12 height 12
click at [656, 215] on input "Select an option" at bounding box center [659, 215] width 12 height 12
click at [549, 218] on span "Select an option" at bounding box center [543, 215] width 12 height 12
click at [549, 218] on input "Select an option" at bounding box center [543, 215] width 12 height 12
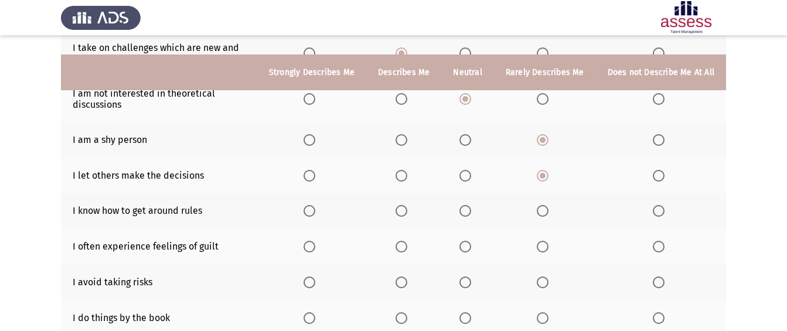
scroll to position [176, 0]
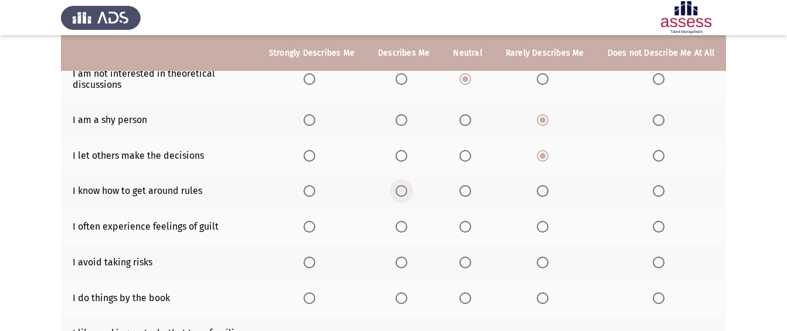
click at [401, 186] on span "Select an option" at bounding box center [402, 191] width 12 height 12
click at [401, 186] on input "Select an option" at bounding box center [402, 191] width 12 height 12
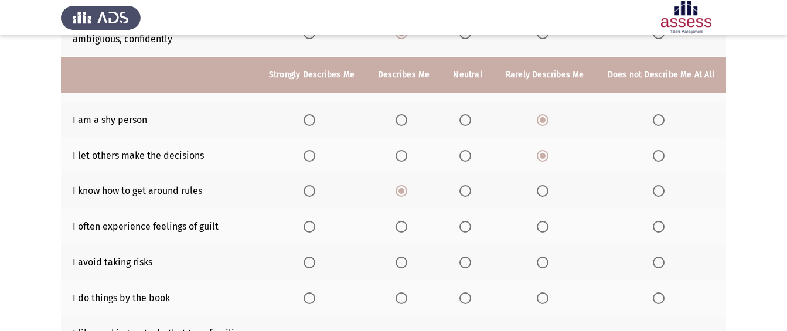
scroll to position [235, 0]
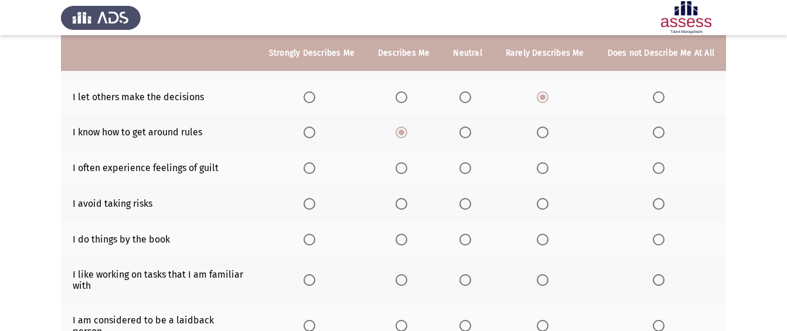
click at [549, 209] on span "Select an option" at bounding box center [543, 204] width 12 height 12
click at [549, 209] on input "Select an option" at bounding box center [543, 204] width 12 height 12
click at [408, 206] on span "Select an option" at bounding box center [402, 204] width 12 height 12
click at [408, 206] on input "Select an option" at bounding box center [402, 204] width 12 height 12
click at [549, 165] on span "Select an option" at bounding box center [543, 168] width 12 height 12
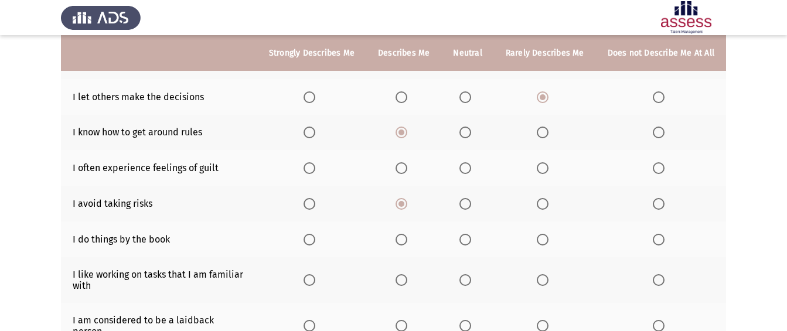
click at [549, 165] on input "Select an option" at bounding box center [543, 168] width 12 height 12
click at [542, 238] on span "Select an option" at bounding box center [543, 240] width 12 height 12
click at [542, 238] on input "Select an option" at bounding box center [543, 240] width 12 height 12
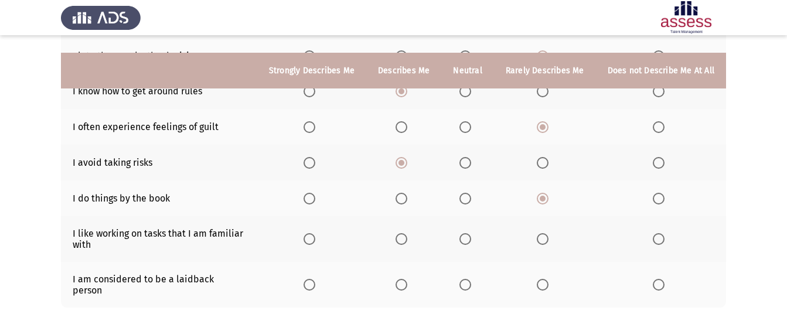
scroll to position [293, 0]
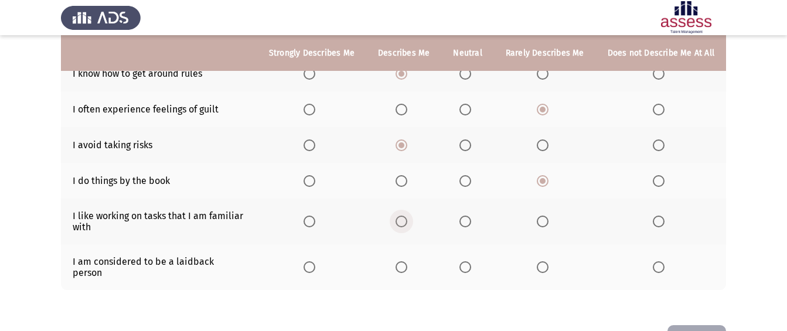
click at [406, 219] on span "Select an option" at bounding box center [402, 222] width 12 height 12
click at [406, 219] on input "Select an option" at bounding box center [402, 222] width 12 height 12
click at [470, 262] on span "Select an option" at bounding box center [466, 268] width 12 height 12
click at [470, 262] on input "Select an option" at bounding box center [466, 268] width 12 height 12
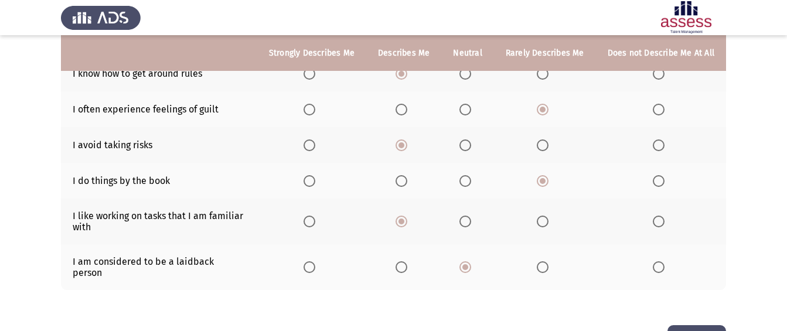
scroll to position [0, 0]
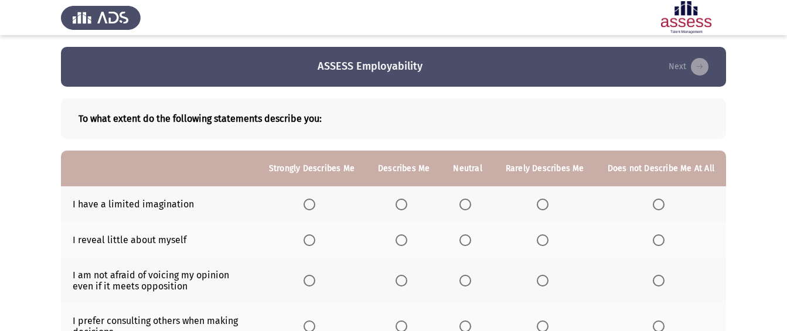
click at [542, 201] on span "Select an option" at bounding box center [543, 205] width 12 height 12
click at [542, 201] on input "Select an option" at bounding box center [543, 205] width 12 height 12
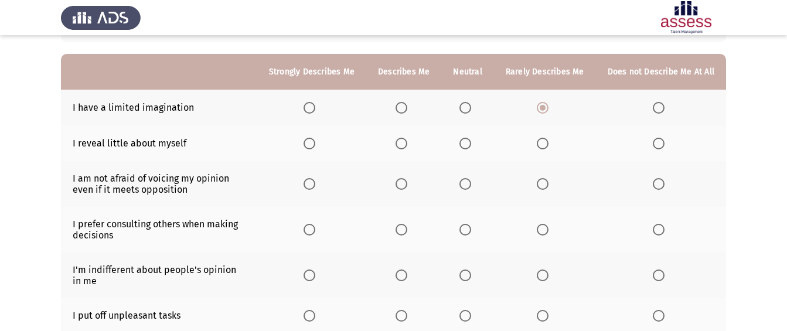
scroll to position [117, 0]
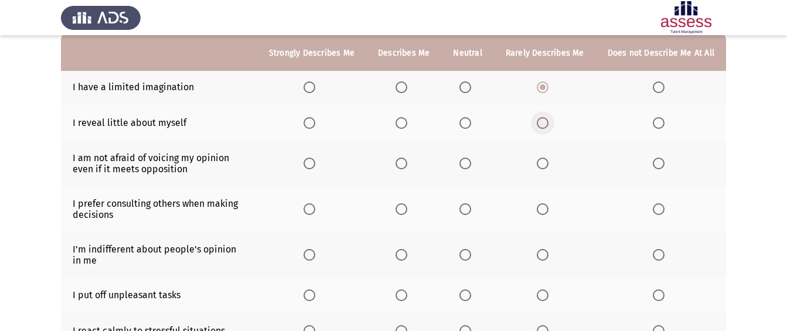
click at [546, 122] on span "Select an option" at bounding box center [543, 123] width 12 height 12
click at [546, 122] on input "Select an option" at bounding box center [543, 123] width 12 height 12
click at [402, 164] on span "Select an option" at bounding box center [402, 164] width 12 height 12
click at [402, 164] on input "Select an option" at bounding box center [402, 164] width 12 height 12
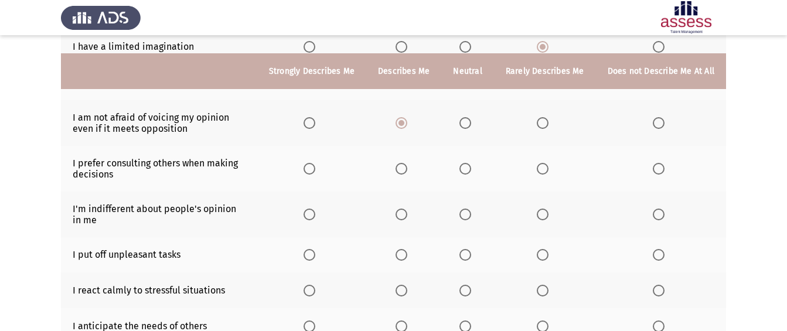
scroll to position [176, 0]
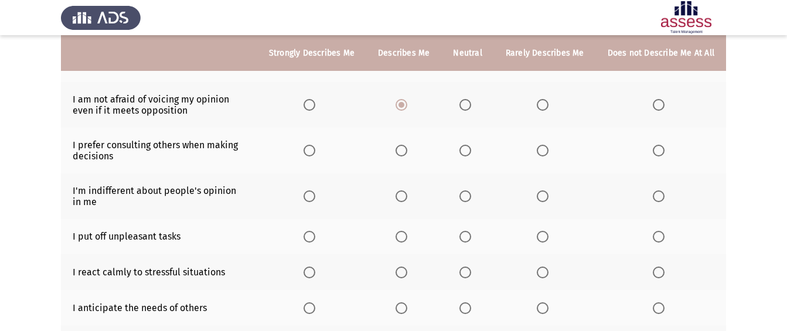
click at [546, 151] on span "Select an option" at bounding box center [543, 151] width 12 height 12
click at [546, 151] on input "Select an option" at bounding box center [543, 151] width 12 height 12
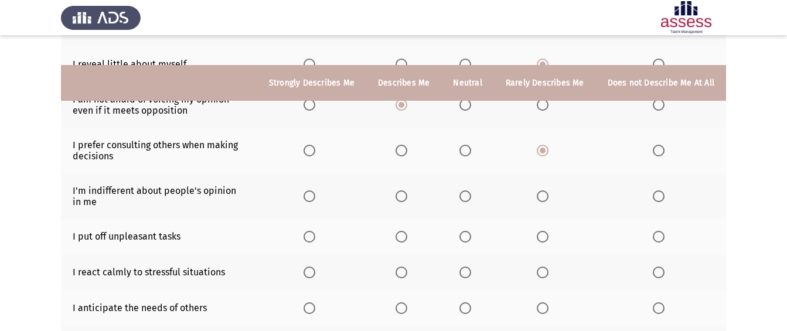
scroll to position [235, 0]
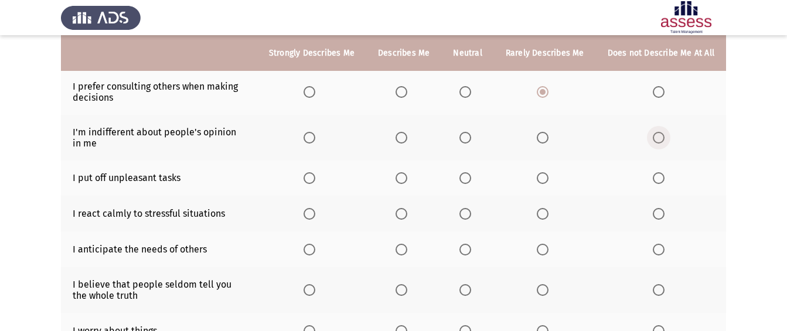
click at [661, 134] on span "Select an option" at bounding box center [659, 138] width 12 height 12
click at [661, 134] on input "Select an option" at bounding box center [659, 138] width 12 height 12
click at [544, 179] on span "Select an option" at bounding box center [543, 178] width 12 height 12
click at [544, 179] on input "Select an option" at bounding box center [543, 178] width 12 height 12
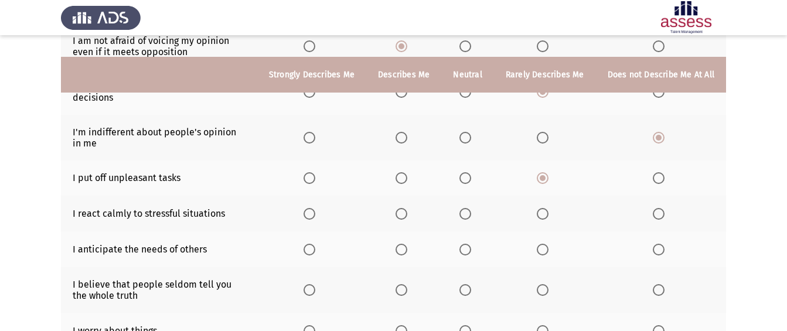
scroll to position [293, 0]
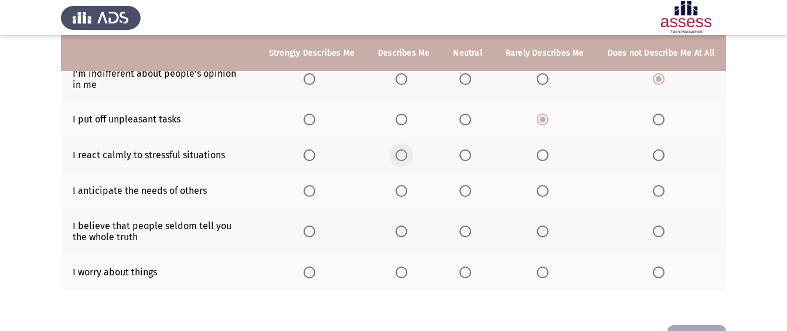
click at [406, 157] on span "Select an option" at bounding box center [402, 156] width 12 height 12
click at [406, 157] on input "Select an option" at bounding box center [402, 156] width 12 height 12
click at [546, 191] on span "Select an option" at bounding box center [543, 191] width 12 height 12
click at [546, 191] on input "Select an option" at bounding box center [543, 191] width 12 height 12
click at [408, 233] on span "Select an option" at bounding box center [402, 232] width 12 height 12
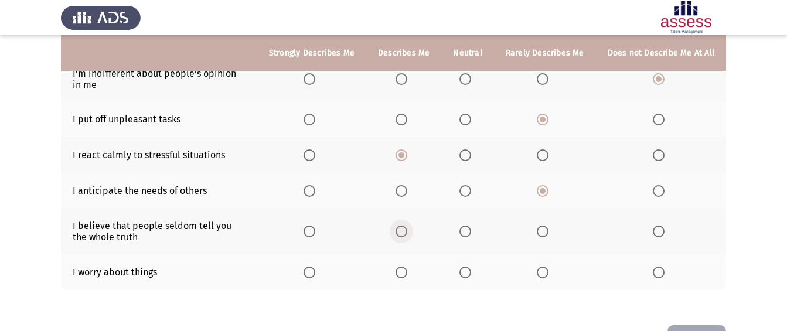
click at [408, 233] on input "Select an option" at bounding box center [402, 232] width 12 height 12
click at [541, 269] on span "Select an option" at bounding box center [543, 273] width 12 height 12
click at [541, 269] on input "Select an option" at bounding box center [543, 273] width 12 height 12
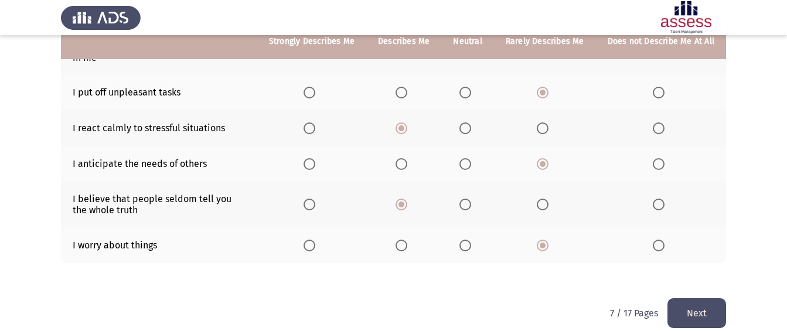
scroll to position [334, 0]
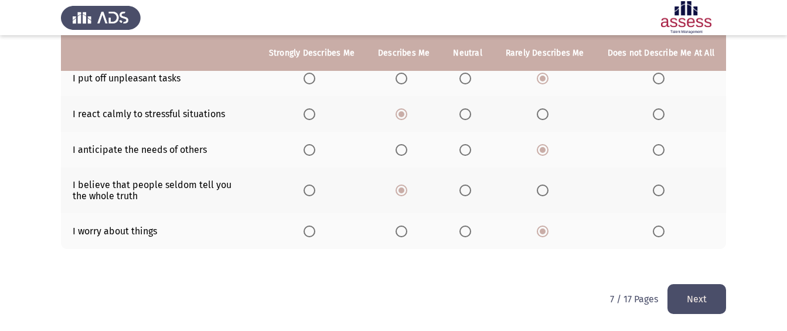
click at [702, 287] on button "Next" at bounding box center [697, 299] width 59 height 30
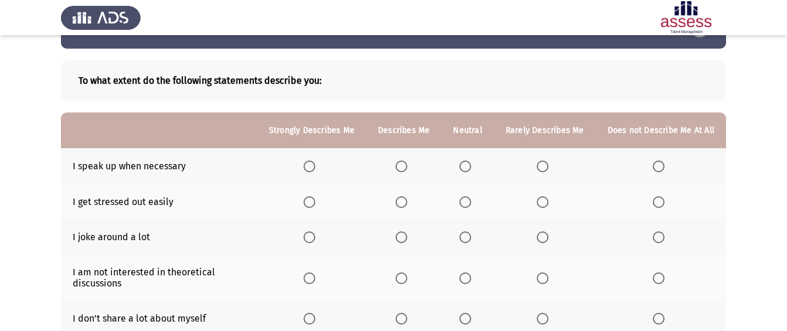
scroll to position [59, 0]
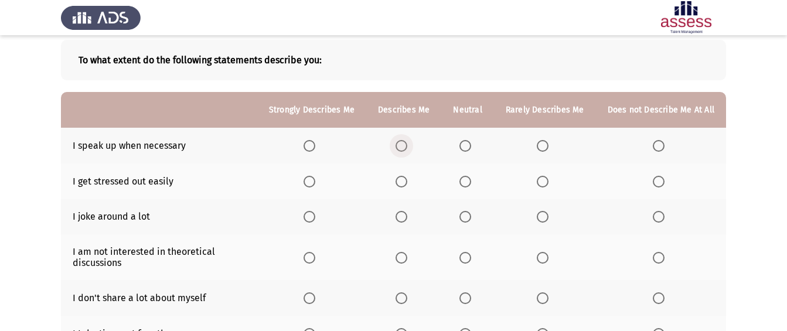
click at [408, 147] on span "Select an option" at bounding box center [402, 146] width 12 height 12
click at [408, 147] on input "Select an option" at bounding box center [402, 146] width 12 height 12
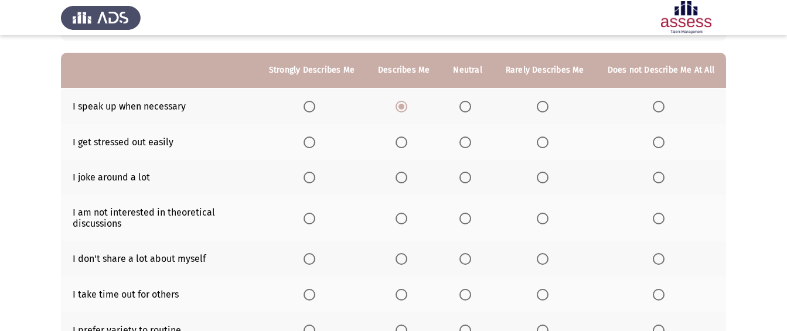
scroll to position [117, 0]
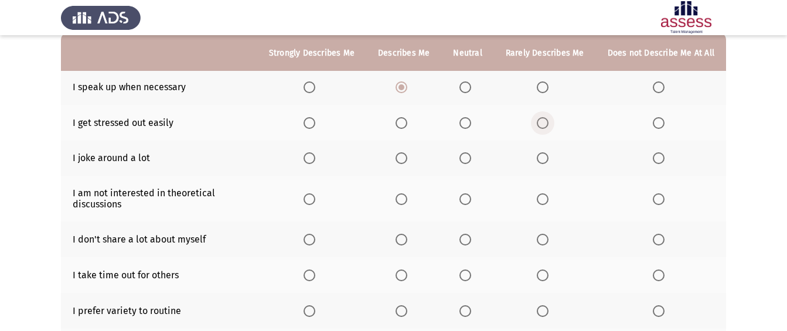
click at [543, 125] on span "Select an option" at bounding box center [543, 123] width 12 height 12
click at [543, 125] on input "Select an option" at bounding box center [543, 123] width 12 height 12
click at [544, 156] on span "Select an option" at bounding box center [543, 158] width 12 height 12
click at [544, 156] on input "Select an option" at bounding box center [543, 158] width 12 height 12
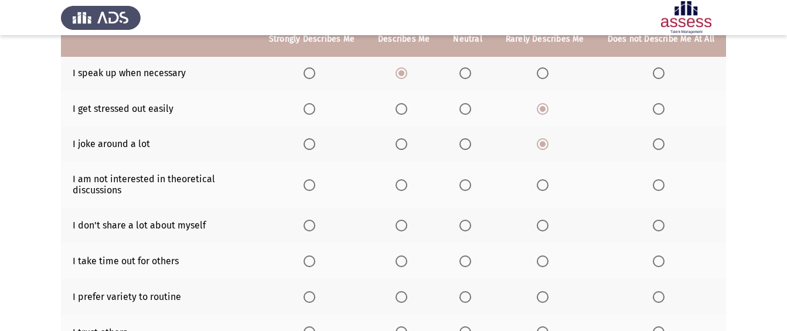
scroll to position [176, 0]
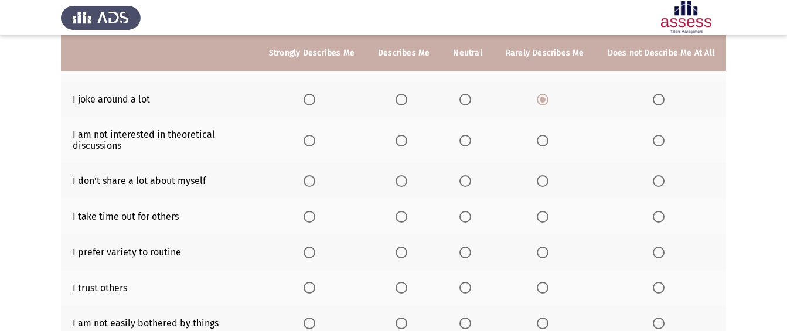
click at [545, 140] on span "Select an option" at bounding box center [543, 141] width 12 height 12
click at [545, 140] on input "Select an option" at bounding box center [543, 141] width 12 height 12
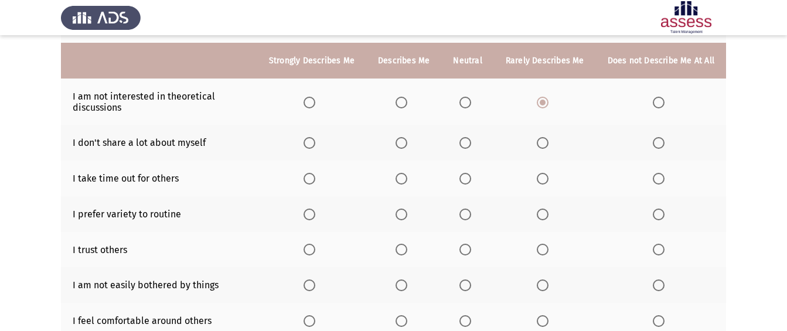
scroll to position [235, 0]
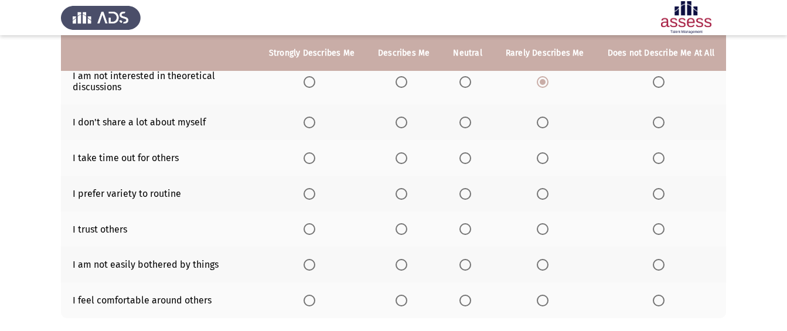
click at [544, 122] on span "Select an option" at bounding box center [543, 123] width 12 height 12
click at [544, 122] on input "Select an option" at bounding box center [543, 123] width 12 height 12
click at [544, 158] on span "Select an option" at bounding box center [543, 158] width 12 height 12
click at [544, 158] on input "Select an option" at bounding box center [543, 158] width 12 height 12
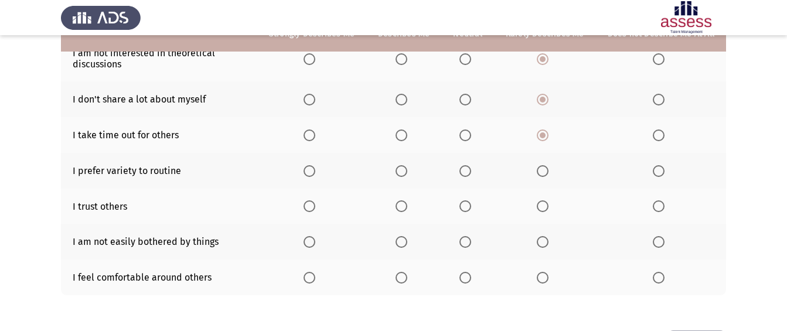
scroll to position [293, 0]
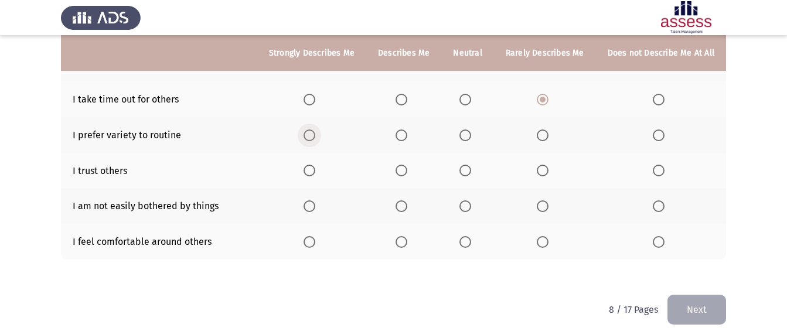
click at [315, 133] on span "Select an option" at bounding box center [310, 136] width 12 height 12
click at [315, 133] on input "Select an option" at bounding box center [310, 136] width 12 height 12
click at [541, 172] on span "Select an option" at bounding box center [543, 171] width 12 height 12
click at [541, 172] on input "Select an option" at bounding box center [543, 171] width 12 height 12
click at [408, 203] on span "Select an option" at bounding box center [402, 207] width 12 height 12
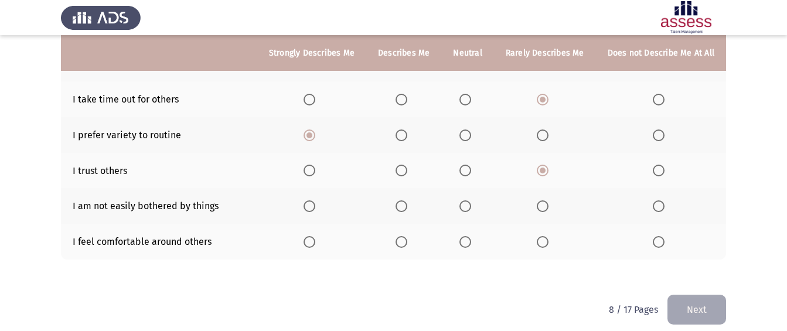
click at [408, 203] on input "Select an option" at bounding box center [402, 207] width 12 height 12
click at [408, 240] on span "Select an option" at bounding box center [402, 242] width 12 height 12
click at [408, 240] on input "Select an option" at bounding box center [402, 242] width 12 height 12
click at [715, 311] on button "Next" at bounding box center [697, 310] width 59 height 30
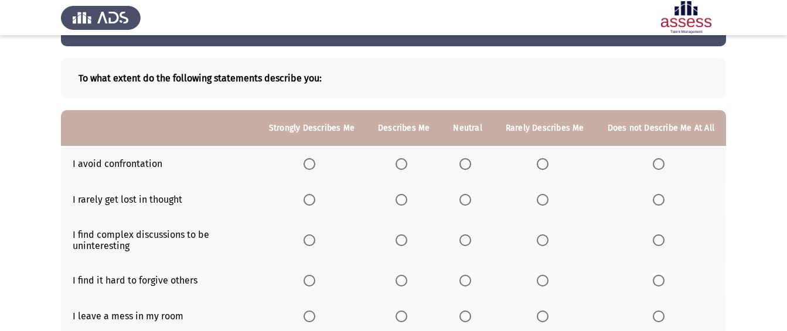
scroll to position [59, 0]
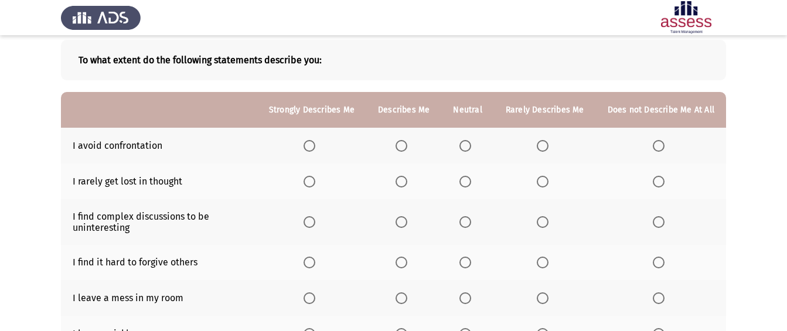
click at [548, 181] on span "Select an option" at bounding box center [543, 182] width 12 height 12
click at [548, 181] on input "Select an option" at bounding box center [543, 182] width 12 height 12
click at [467, 145] on span "Select an option" at bounding box center [466, 146] width 12 height 12
click at [467, 145] on input "Select an option" at bounding box center [466, 146] width 12 height 12
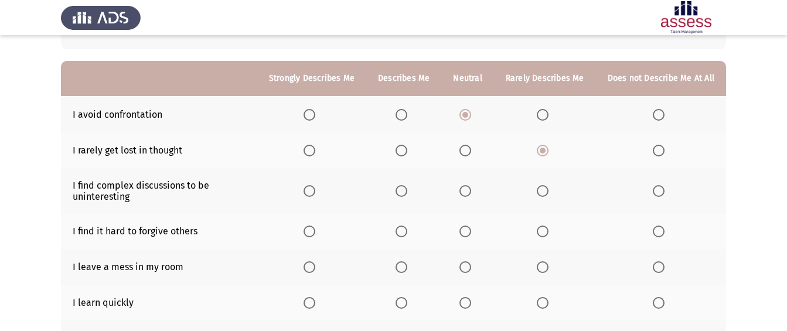
scroll to position [117, 0]
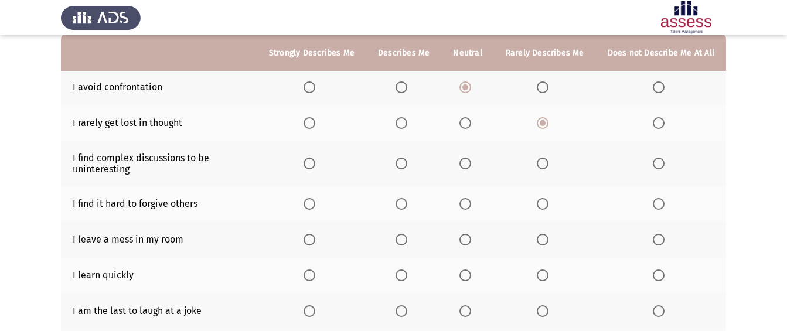
click at [549, 170] on th at bounding box center [545, 164] width 102 height 46
click at [548, 162] on span "Select an option" at bounding box center [543, 164] width 12 height 12
click at [548, 162] on input "Select an option" at bounding box center [543, 164] width 12 height 12
click at [548, 210] on span "Select an option" at bounding box center [543, 204] width 12 height 12
click at [548, 210] on input "Select an option" at bounding box center [543, 204] width 12 height 12
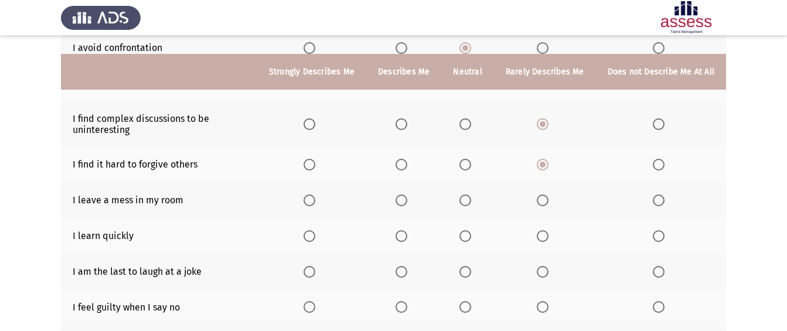
scroll to position [176, 0]
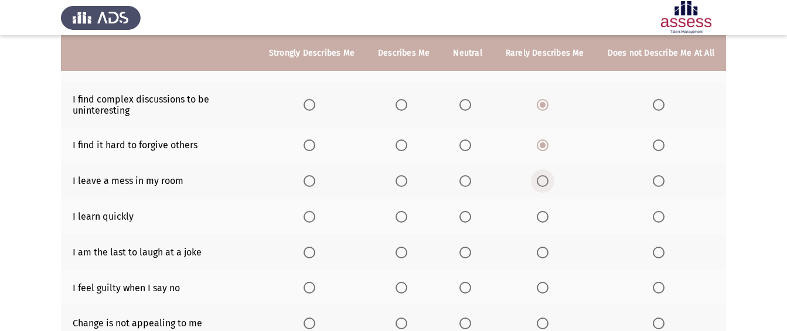
click at [543, 182] on span "Select an option" at bounding box center [543, 181] width 12 height 12
click at [543, 182] on input "Select an option" at bounding box center [543, 181] width 12 height 12
click at [405, 219] on span "Select an option" at bounding box center [402, 217] width 12 height 12
click at [405, 219] on input "Select an option" at bounding box center [402, 217] width 12 height 12
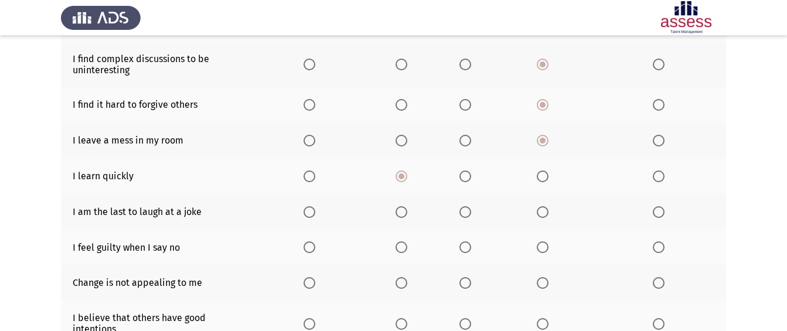
scroll to position [235, 0]
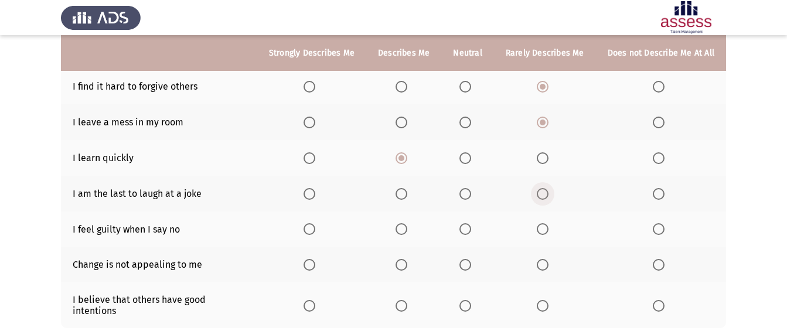
click at [547, 193] on span "Select an option" at bounding box center [543, 194] width 12 height 12
click at [547, 193] on input "Select an option" at bounding box center [543, 194] width 12 height 12
click at [657, 232] on span "Select an option" at bounding box center [659, 229] width 12 height 12
click at [657, 232] on input "Select an option" at bounding box center [659, 229] width 12 height 12
click at [543, 266] on span "Select an option" at bounding box center [543, 265] width 12 height 12
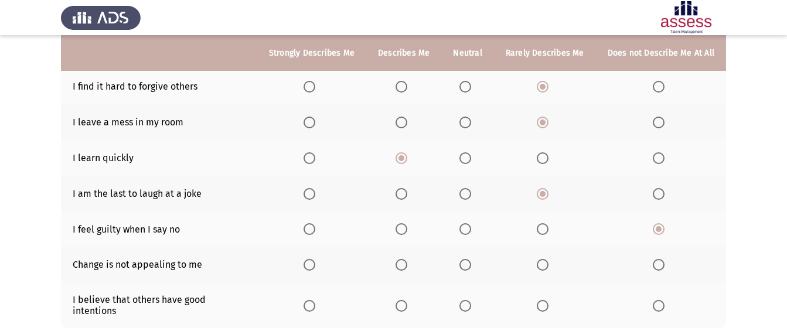
click at [543, 266] on input "Select an option" at bounding box center [543, 265] width 12 height 12
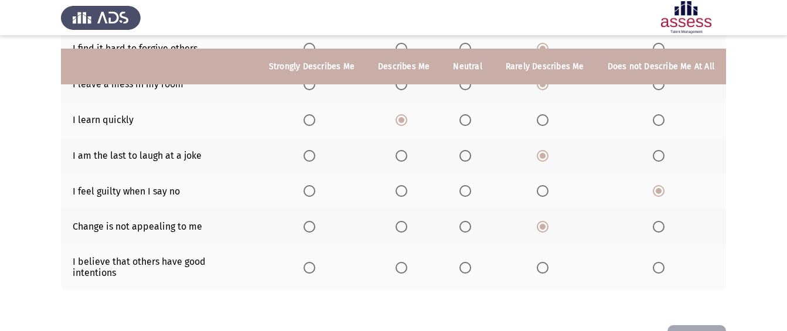
scroll to position [293, 0]
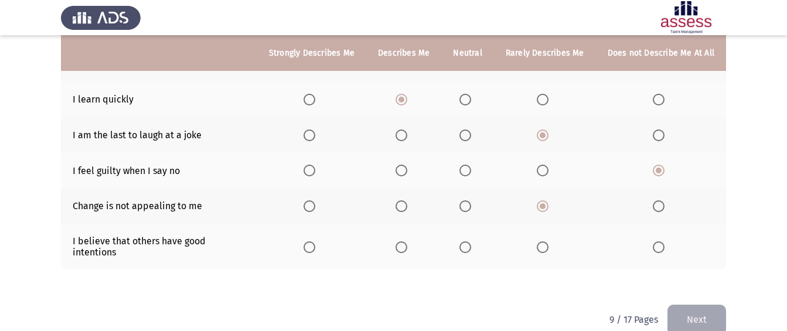
click at [402, 245] on span "Select an option" at bounding box center [402, 248] width 12 height 12
click at [402, 245] on input "Select an option" at bounding box center [402, 248] width 12 height 12
click at [677, 316] on button "Next" at bounding box center [697, 320] width 59 height 30
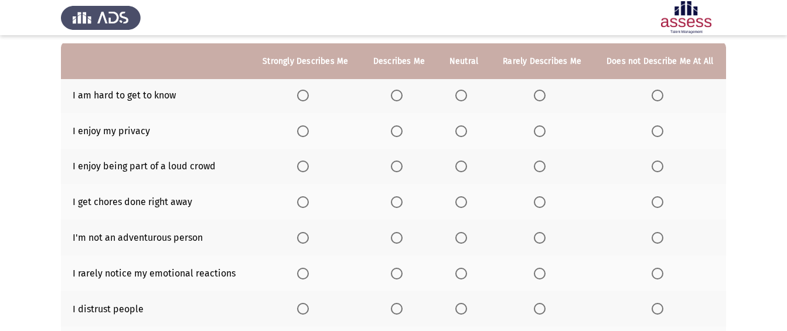
scroll to position [117, 0]
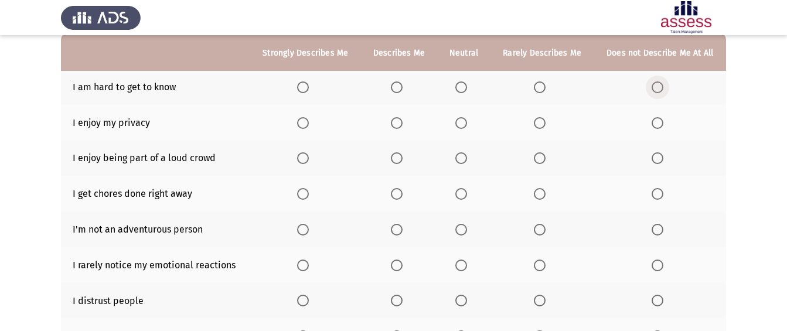
click at [660, 91] on span "Select an option" at bounding box center [658, 88] width 12 height 12
click at [660, 91] on input "Select an option" at bounding box center [658, 88] width 12 height 12
click at [537, 126] on span "Select an option" at bounding box center [540, 123] width 12 height 12
click at [537, 126] on input "Select an option" at bounding box center [540, 123] width 12 height 12
click at [538, 154] on span "Select an option" at bounding box center [540, 158] width 12 height 12
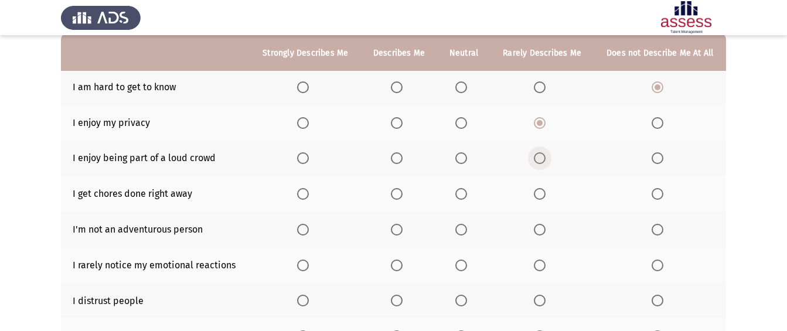
click at [538, 154] on input "Select an option" at bounding box center [540, 158] width 12 height 12
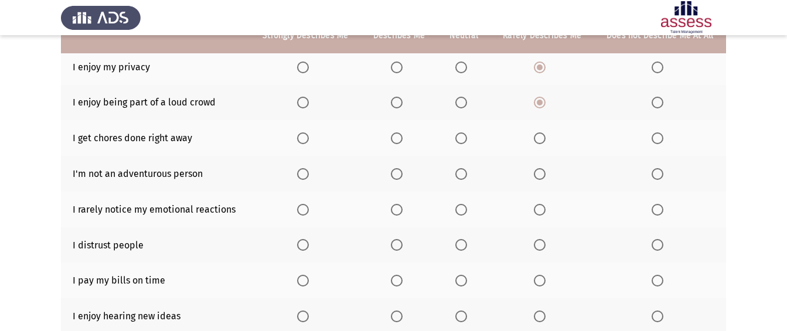
scroll to position [176, 0]
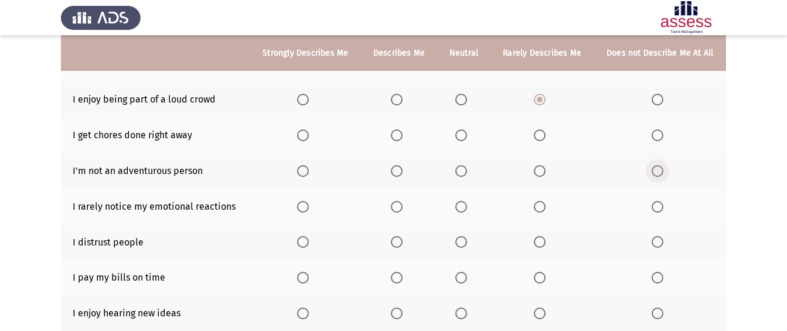
click at [658, 171] on span "Select an option" at bounding box center [658, 171] width 12 height 12
click at [658, 171] on input "Select an option" at bounding box center [658, 171] width 12 height 12
click at [399, 134] on span "Select an option" at bounding box center [397, 136] width 12 height 12
click at [399, 134] on input "Select an option" at bounding box center [397, 136] width 12 height 12
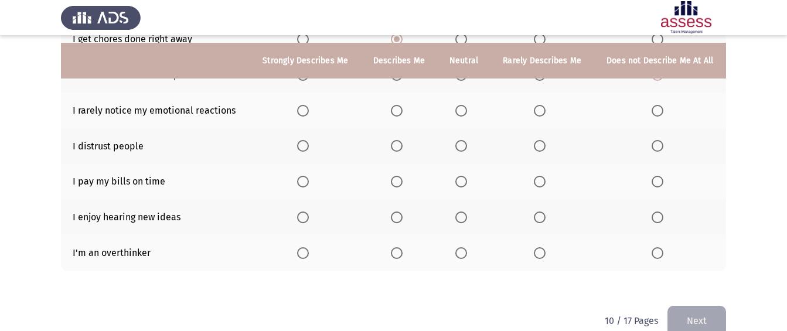
scroll to position [294, 0]
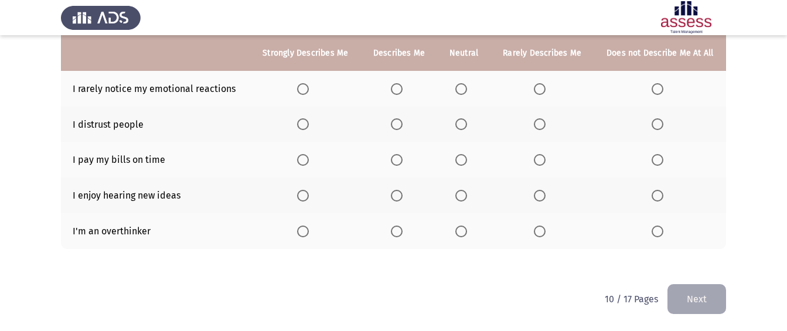
click at [538, 90] on span "Select an option" at bounding box center [540, 89] width 12 height 12
click at [538, 90] on input "Select an option" at bounding box center [540, 89] width 12 height 12
click at [659, 124] on span "Select an option" at bounding box center [658, 124] width 12 height 12
click at [659, 124] on input "Select an option" at bounding box center [658, 124] width 12 height 12
click at [539, 156] on span "Select an option" at bounding box center [540, 160] width 12 height 12
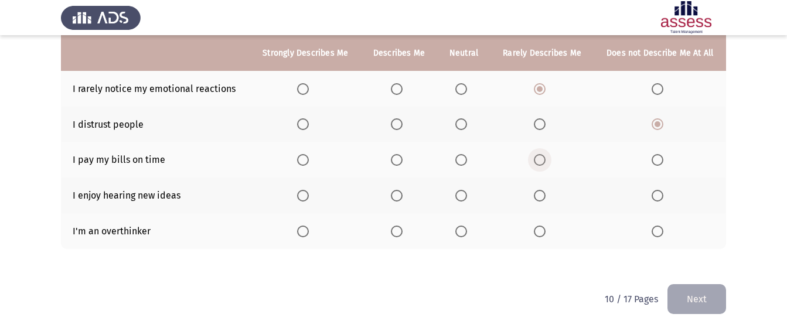
click at [539, 156] on input "Select an option" at bounding box center [540, 160] width 12 height 12
click at [466, 161] on span "Select an option" at bounding box center [462, 160] width 12 height 12
click at [466, 161] on input "Select an option" at bounding box center [462, 160] width 12 height 12
click at [395, 197] on span "Select an option" at bounding box center [397, 196] width 12 height 12
click at [395, 197] on input "Select an option" at bounding box center [397, 196] width 12 height 12
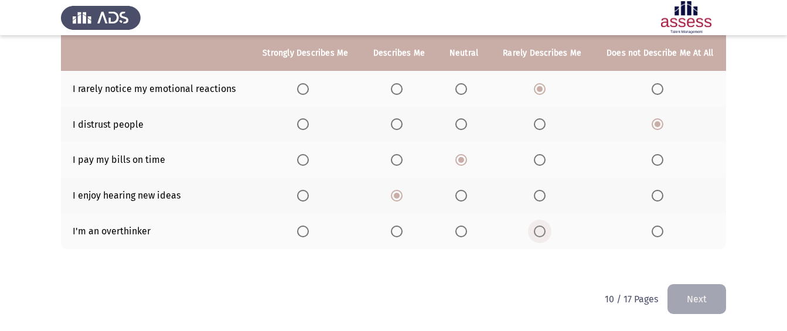
click at [542, 229] on span "Select an option" at bounding box center [540, 232] width 12 height 12
click at [542, 229] on input "Select an option" at bounding box center [540, 232] width 12 height 12
click at [686, 294] on button "Next" at bounding box center [697, 299] width 59 height 30
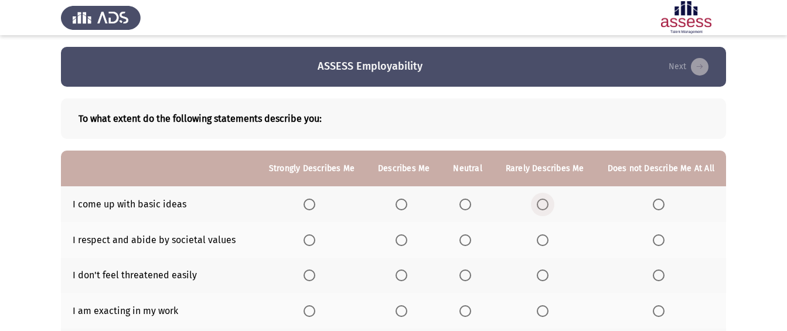
click at [542, 200] on span "Select an option" at bounding box center [543, 205] width 12 height 12
click at [542, 200] on input "Select an option" at bounding box center [543, 205] width 12 height 12
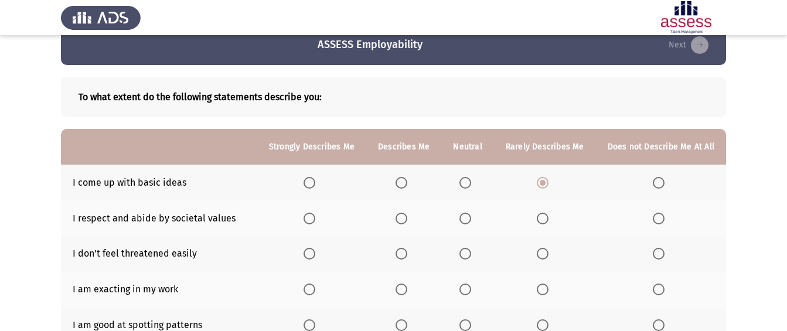
scroll to position [59, 0]
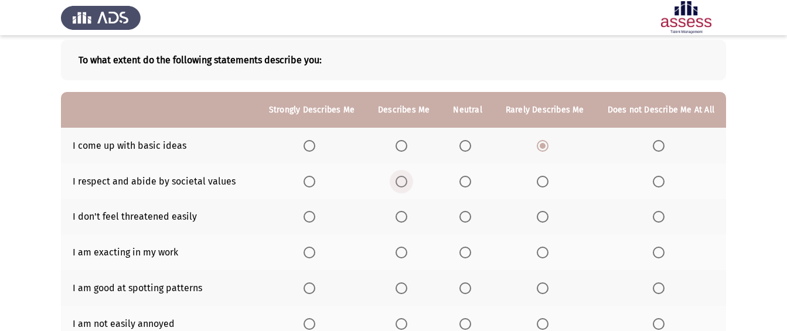
click at [402, 176] on span "Select an option" at bounding box center [402, 182] width 12 height 12
click at [402, 176] on input "Select an option" at bounding box center [402, 182] width 12 height 12
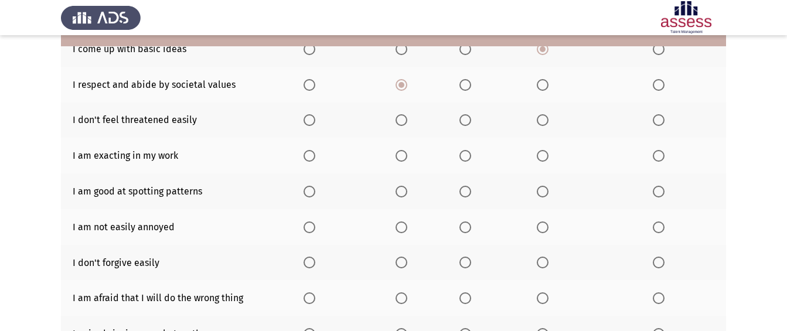
scroll to position [176, 0]
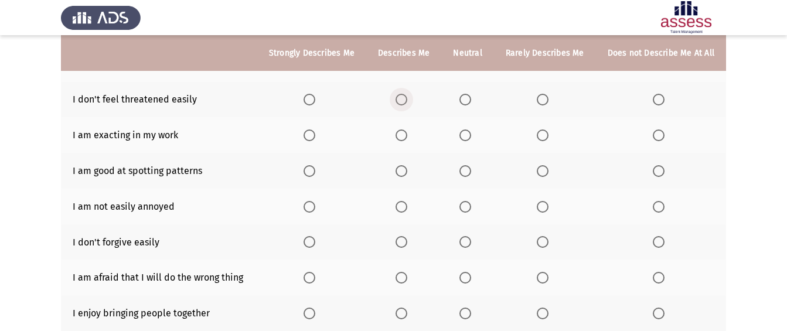
click at [403, 94] on span "Select an option" at bounding box center [402, 100] width 12 height 12
click at [403, 94] on input "Select an option" at bounding box center [402, 100] width 12 height 12
click at [403, 134] on span "Select an option" at bounding box center [402, 136] width 12 height 12
click at [403, 134] on input "Select an option" at bounding box center [402, 136] width 12 height 12
click at [412, 168] on label "Select an option" at bounding box center [404, 171] width 16 height 12
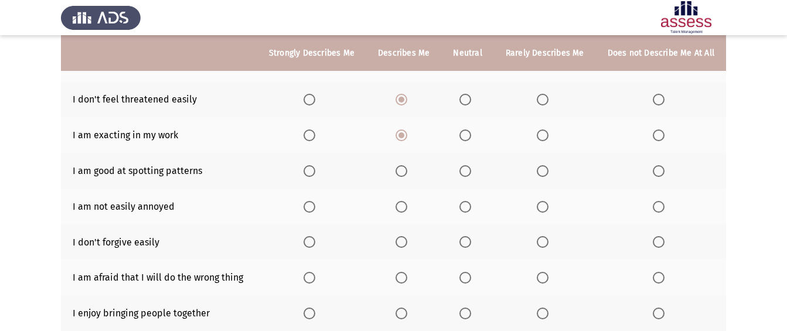
click at [408, 168] on input "Select an option" at bounding box center [402, 171] width 12 height 12
click at [405, 202] on span "Select an option" at bounding box center [402, 207] width 12 height 12
click at [405, 202] on input "Select an option" at bounding box center [402, 207] width 12 height 12
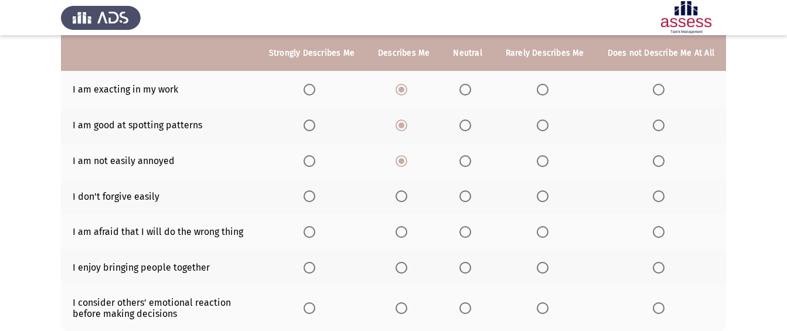
scroll to position [235, 0]
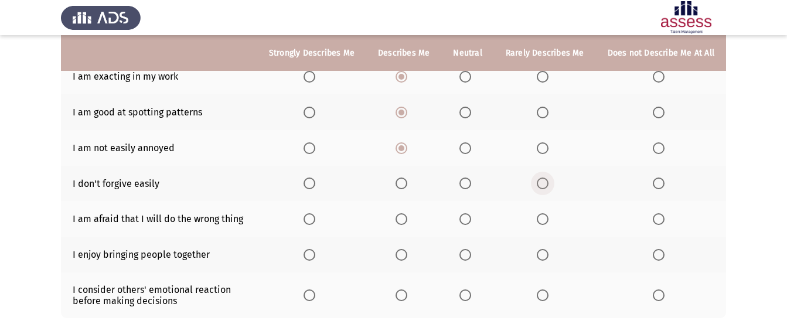
click at [549, 188] on span "Select an option" at bounding box center [543, 184] width 12 height 12
click at [549, 188] on input "Select an option" at bounding box center [543, 184] width 12 height 12
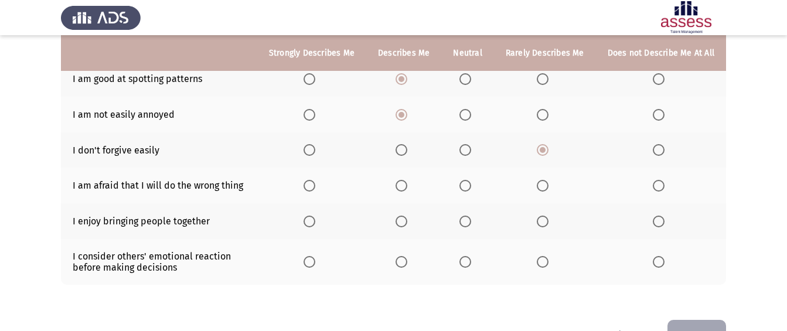
scroll to position [293, 0]
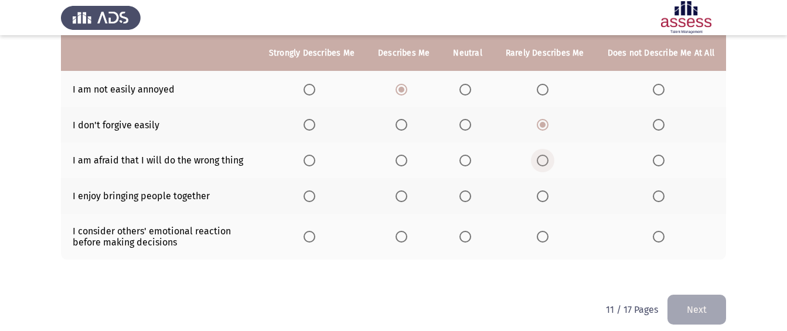
click at [546, 159] on span "Select an option" at bounding box center [543, 161] width 12 height 12
click at [546, 159] on input "Select an option" at bounding box center [543, 161] width 12 height 12
click at [407, 193] on span "Select an option" at bounding box center [402, 197] width 12 height 12
click at [407, 193] on input "Select an option" at bounding box center [402, 197] width 12 height 12
click at [659, 240] on span "Select an option" at bounding box center [659, 237] width 12 height 12
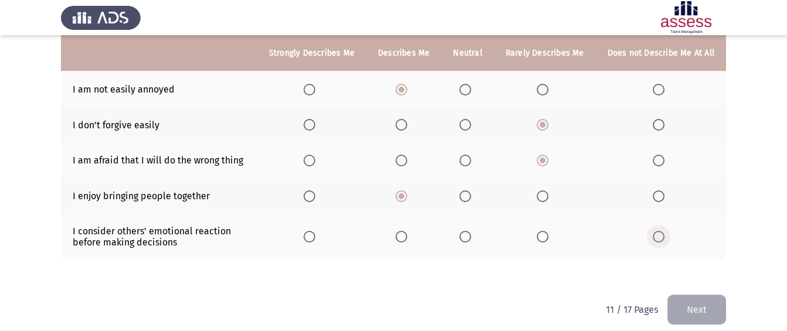
click at [659, 240] on input "Select an option" at bounding box center [659, 237] width 12 height 12
click at [687, 305] on button "Next" at bounding box center [697, 310] width 59 height 30
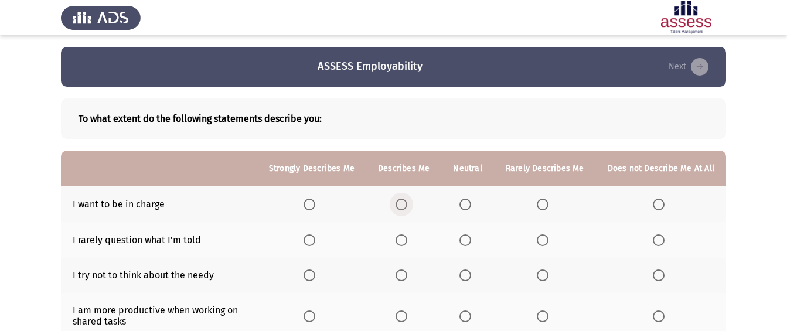
click at [406, 203] on span "Select an option" at bounding box center [402, 205] width 12 height 12
click at [406, 203] on input "Select an option" at bounding box center [402, 205] width 12 height 12
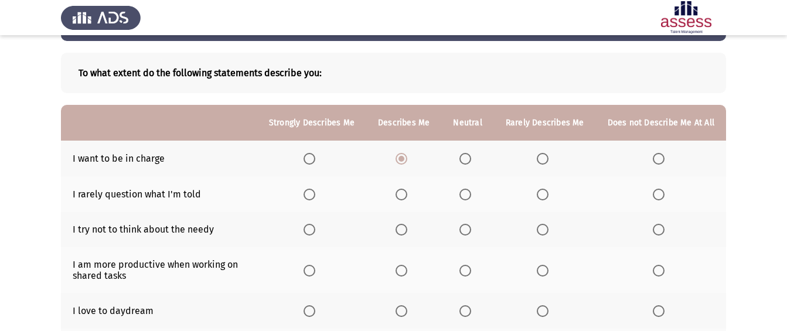
scroll to position [43, 0]
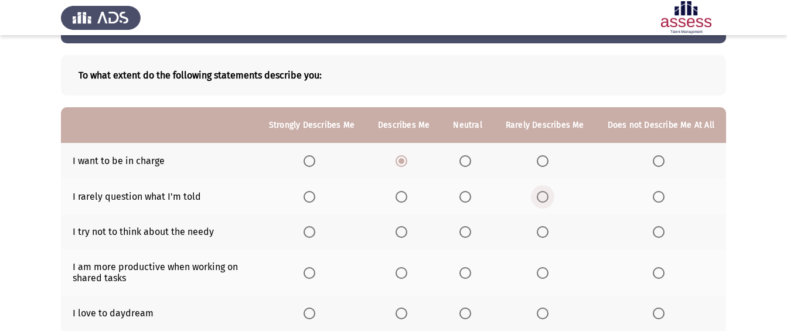
click at [542, 193] on span "Select an option" at bounding box center [543, 197] width 12 height 12
click at [542, 193] on input "Select an option" at bounding box center [543, 197] width 12 height 12
click at [407, 232] on span "Select an option" at bounding box center [402, 232] width 12 height 12
click at [407, 232] on input "Select an option" at bounding box center [402, 232] width 12 height 12
click at [544, 232] on span "Select an option" at bounding box center [543, 232] width 12 height 12
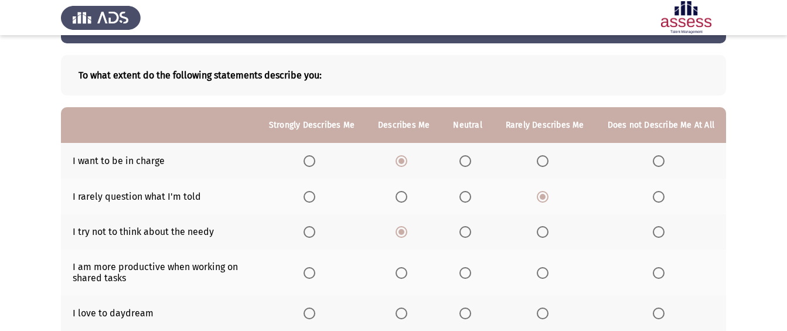
click at [544, 232] on input "Select an option" at bounding box center [543, 232] width 12 height 12
click at [403, 273] on span "Select an option" at bounding box center [402, 273] width 12 height 12
click at [403, 273] on input "Select an option" at bounding box center [402, 273] width 12 height 12
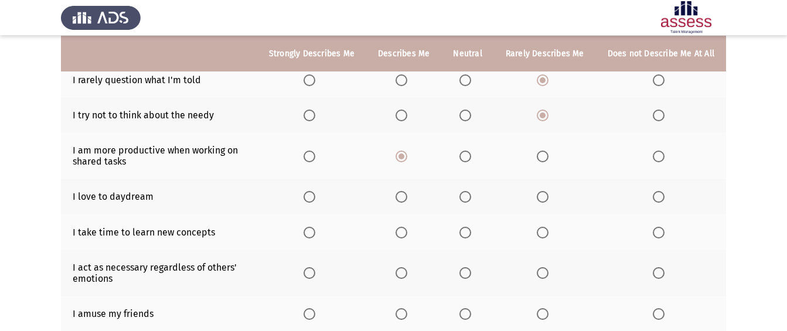
scroll to position [161, 0]
click at [408, 195] on span "Select an option" at bounding box center [402, 197] width 12 height 12
click at [408, 195] on input "Select an option" at bounding box center [402, 197] width 12 height 12
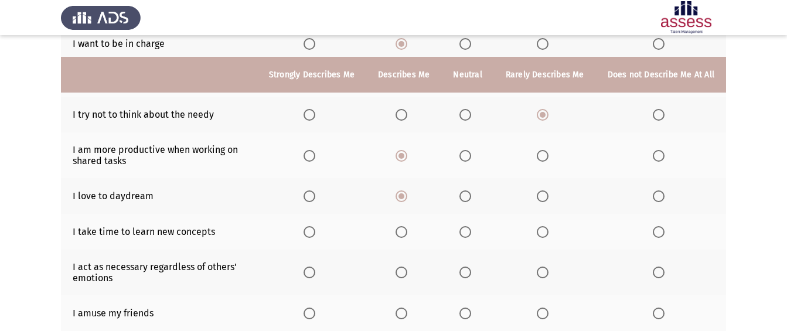
scroll to position [219, 0]
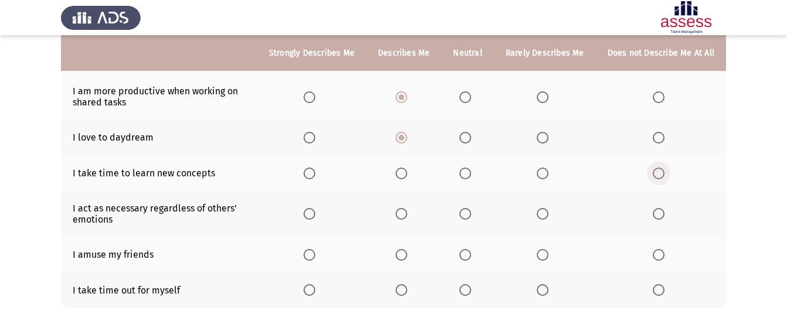
click at [662, 175] on span "Select an option" at bounding box center [659, 174] width 12 height 12
click at [662, 175] on input "Select an option" at bounding box center [659, 174] width 12 height 12
click at [659, 213] on span "Select an option" at bounding box center [659, 214] width 12 height 12
click at [659, 213] on input "Select an option" at bounding box center [659, 214] width 12 height 12
click at [548, 293] on span "Select an option" at bounding box center [543, 290] width 12 height 12
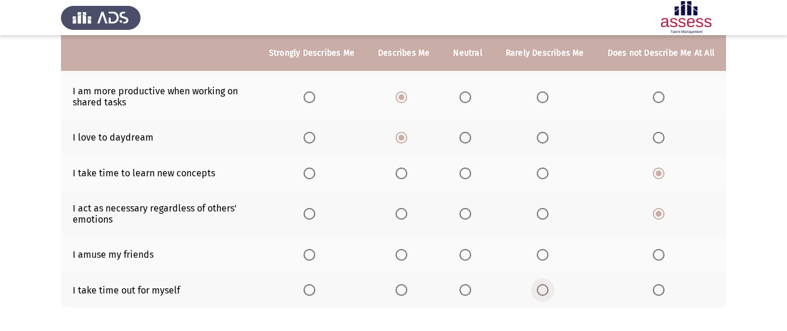
click at [548, 293] on input "Select an option" at bounding box center [543, 290] width 12 height 12
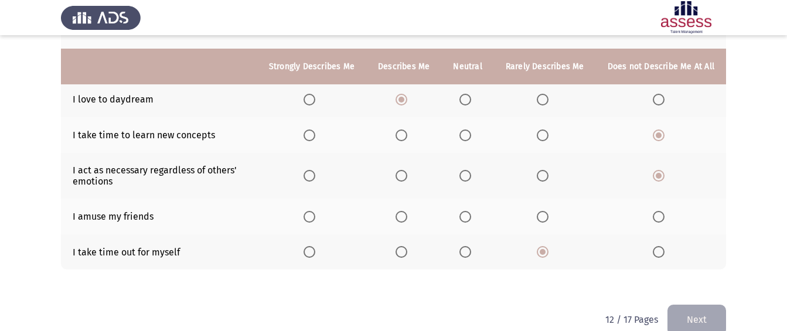
scroll to position [278, 0]
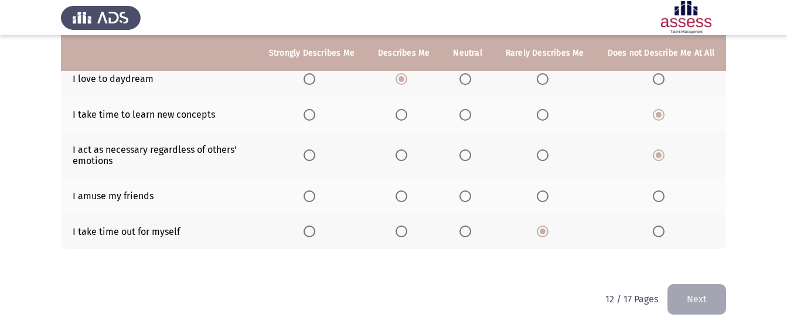
click at [704, 299] on button "Next" at bounding box center [697, 299] width 59 height 30
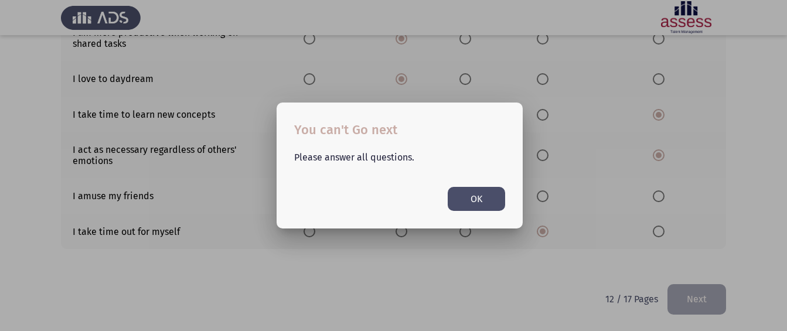
click at [468, 201] on button "OK" at bounding box center [476, 199] width 57 height 24
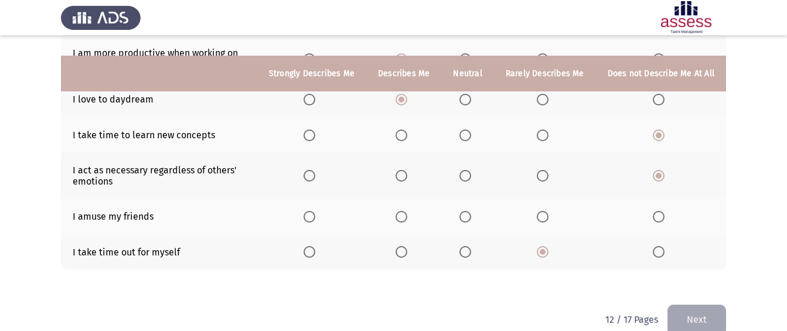
scroll to position [278, 0]
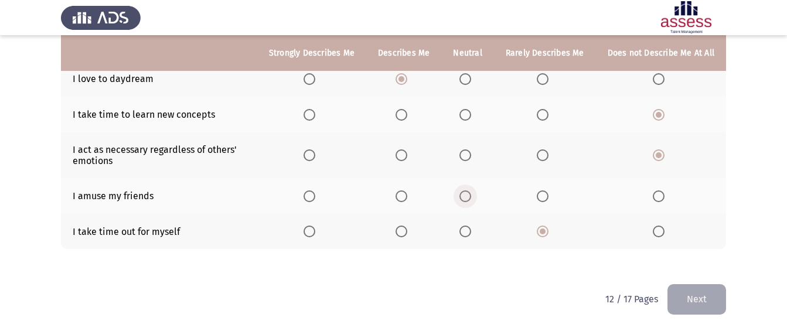
click at [467, 193] on span "Select an option" at bounding box center [466, 197] width 12 height 12
click at [467, 193] on input "Select an option" at bounding box center [466, 197] width 12 height 12
click at [697, 294] on button "Next" at bounding box center [697, 299] width 59 height 30
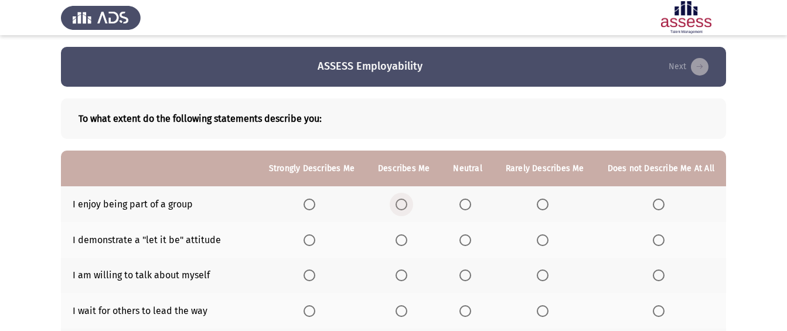
click at [407, 205] on span "Select an option" at bounding box center [402, 205] width 12 height 12
click at [407, 205] on input "Select an option" at bounding box center [402, 205] width 12 height 12
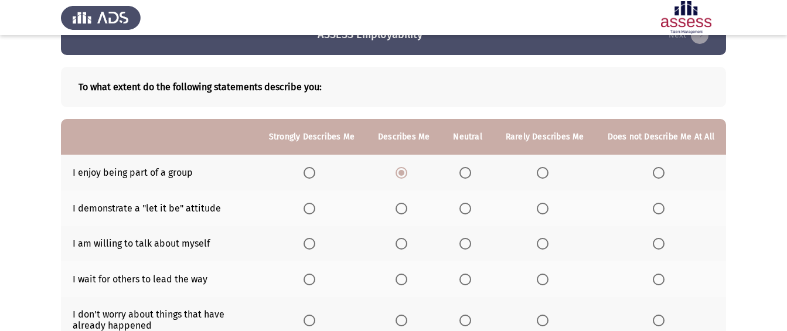
scroll to position [59, 0]
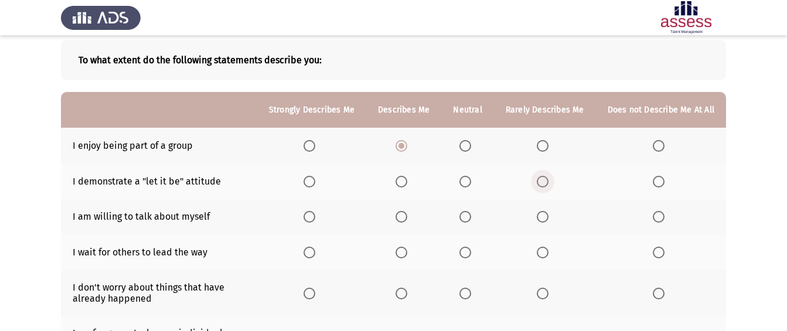
click at [545, 184] on span "Select an option" at bounding box center [543, 182] width 12 height 12
click at [545, 184] on input "Select an option" at bounding box center [543, 182] width 12 height 12
click at [541, 216] on span "Select an option" at bounding box center [543, 217] width 12 height 12
click at [541, 216] on input "Select an option" at bounding box center [543, 217] width 12 height 12
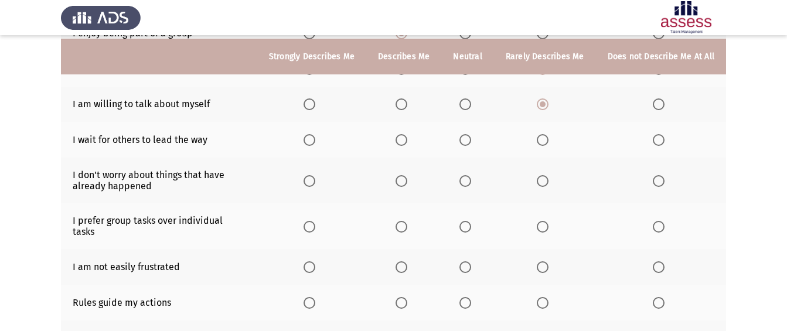
scroll to position [176, 0]
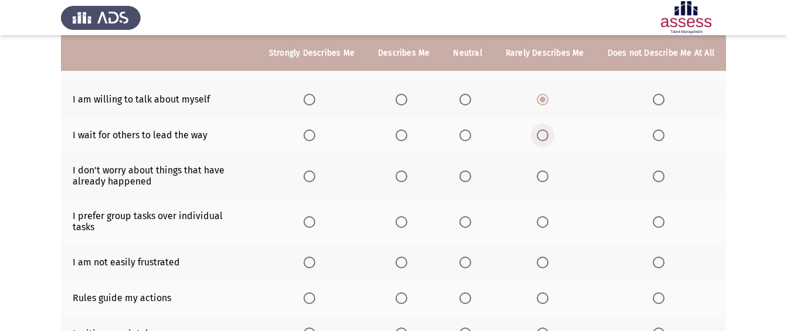
click at [546, 138] on span "Select an option" at bounding box center [543, 136] width 12 height 12
click at [546, 138] on input "Select an option" at bounding box center [543, 136] width 12 height 12
click at [400, 174] on span "Select an option" at bounding box center [402, 177] width 12 height 12
click at [400, 174] on input "Select an option" at bounding box center [402, 177] width 12 height 12
click at [402, 222] on span "Select an option" at bounding box center [402, 222] width 0 height 0
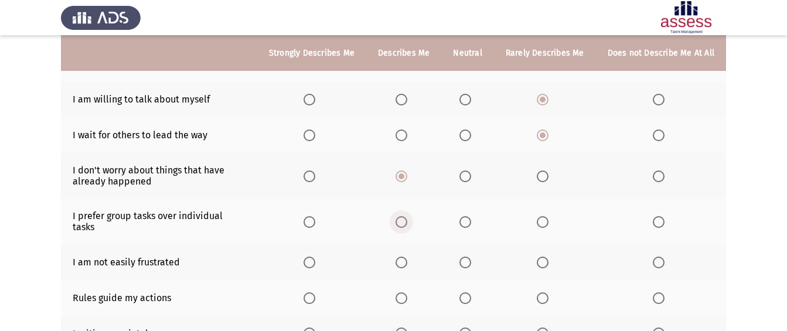
click at [406, 217] on input "Select an option" at bounding box center [402, 222] width 12 height 12
click at [408, 257] on span "Select an option" at bounding box center [402, 263] width 12 height 12
click at [408, 257] on input "Select an option" at bounding box center [402, 263] width 12 height 12
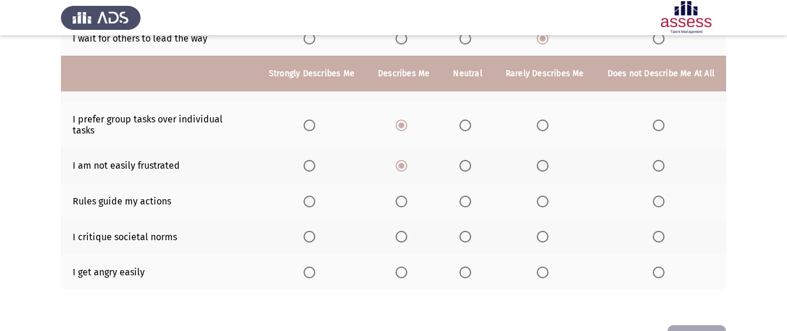
scroll to position [293, 0]
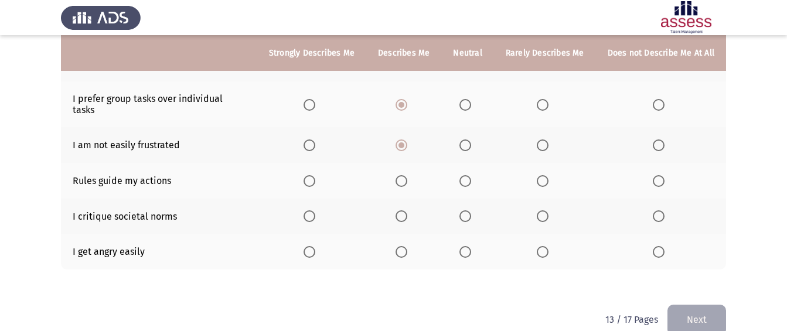
click at [545, 246] on span "Select an option" at bounding box center [543, 252] width 12 height 12
click at [545, 246] on input "Select an option" at bounding box center [543, 252] width 12 height 12
click at [468, 210] on span "Select an option" at bounding box center [466, 216] width 12 height 12
click at [468, 210] on input "Select an option" at bounding box center [466, 216] width 12 height 12
click at [546, 175] on span "Select an option" at bounding box center [543, 181] width 12 height 12
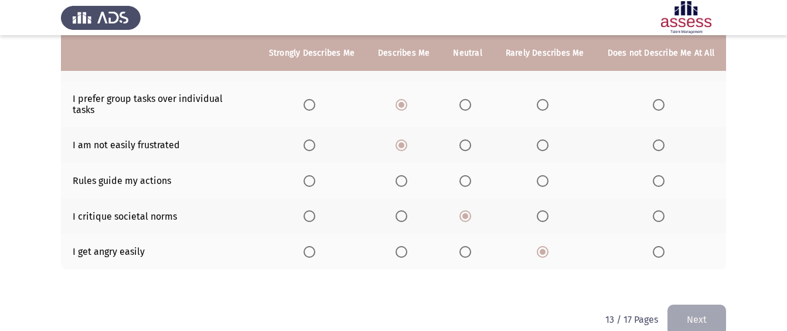
click at [546, 175] on input "Select an option" at bounding box center [543, 181] width 12 height 12
click at [716, 305] on button "Next" at bounding box center [697, 320] width 59 height 30
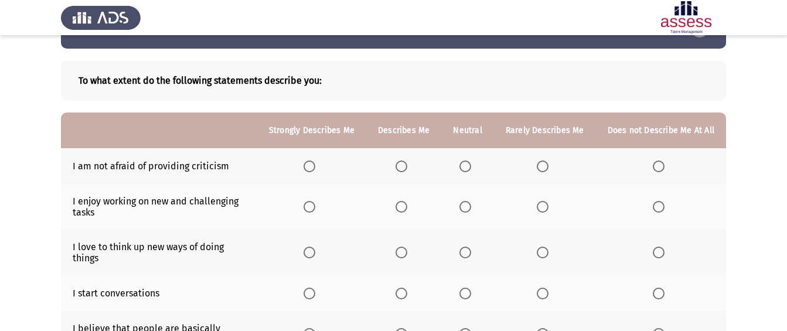
scroll to position [59, 0]
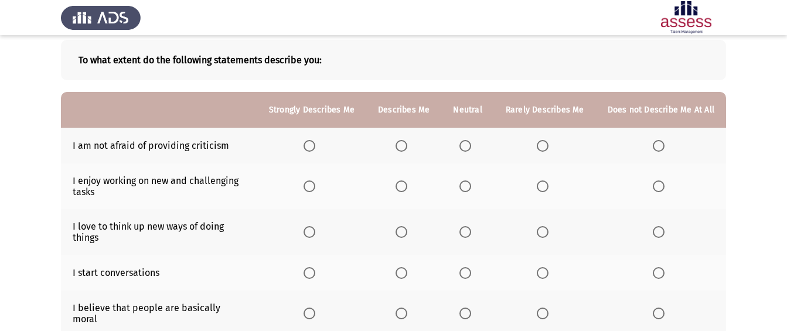
click at [544, 148] on span "Select an option" at bounding box center [543, 146] width 12 height 12
click at [544, 148] on input "Select an option" at bounding box center [543, 146] width 12 height 12
click at [407, 189] on span "Select an option" at bounding box center [402, 187] width 12 height 12
click at [407, 189] on input "Select an option" at bounding box center [402, 187] width 12 height 12
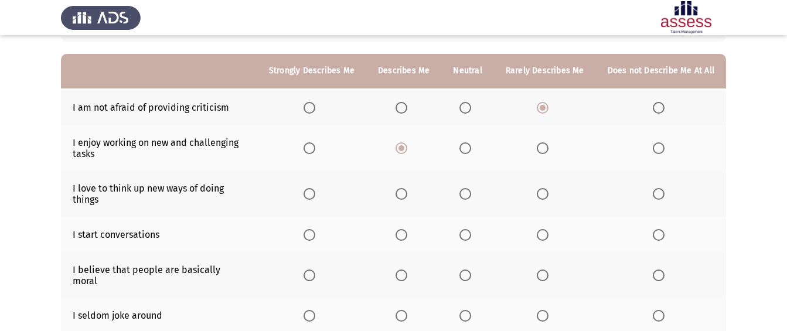
scroll to position [117, 0]
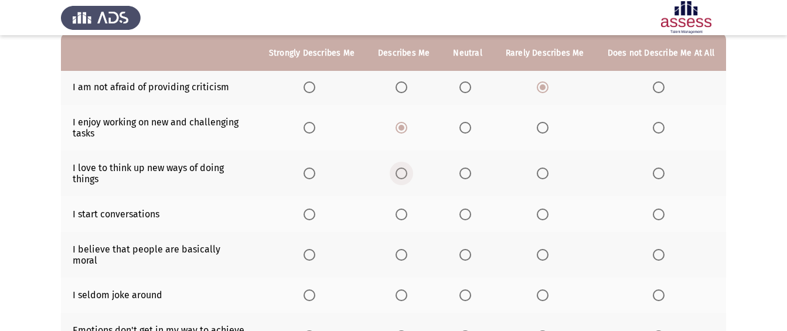
click at [402, 168] on span "Select an option" at bounding box center [402, 174] width 12 height 12
click at [402, 168] on input "Select an option" at bounding box center [402, 174] width 12 height 12
click at [402, 213] on span "Select an option" at bounding box center [402, 215] width 12 height 12
click at [402, 213] on input "Select an option" at bounding box center [402, 215] width 12 height 12
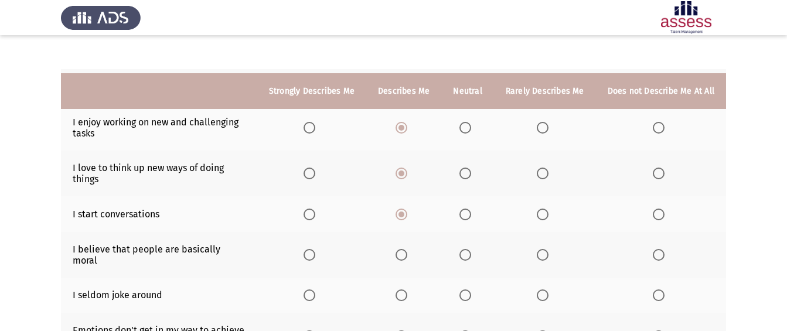
scroll to position [176, 0]
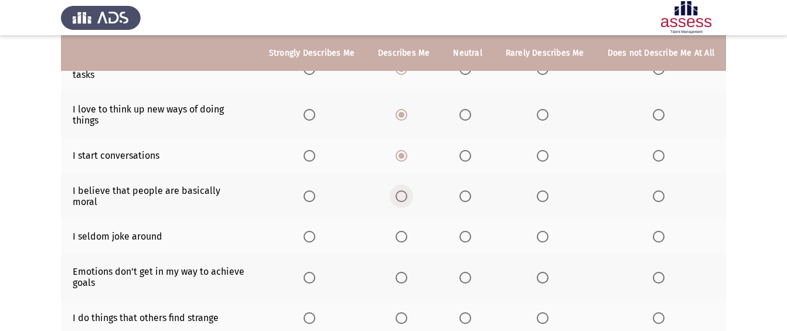
click at [405, 191] on span "Select an option" at bounding box center [402, 197] width 12 height 12
click at [405, 191] on input "Select an option" at bounding box center [402, 197] width 12 height 12
click at [542, 231] on span "Select an option" at bounding box center [543, 237] width 12 height 12
click at [542, 231] on input "Select an option" at bounding box center [543, 237] width 12 height 12
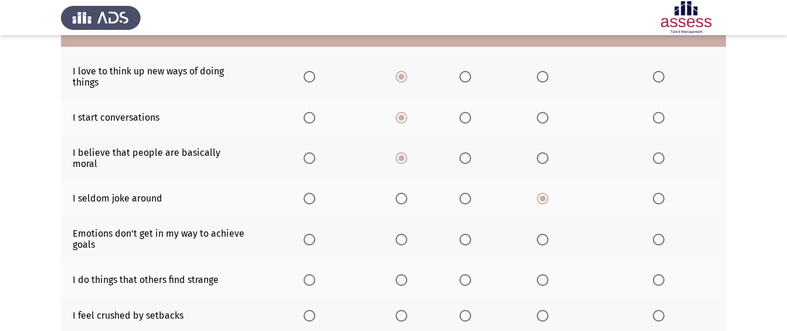
scroll to position [235, 0]
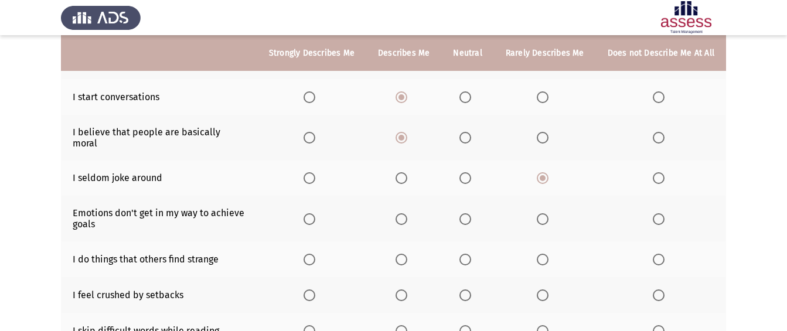
click at [403, 213] on span "Select an option" at bounding box center [402, 219] width 12 height 12
click at [403, 213] on input "Select an option" at bounding box center [402, 219] width 12 height 12
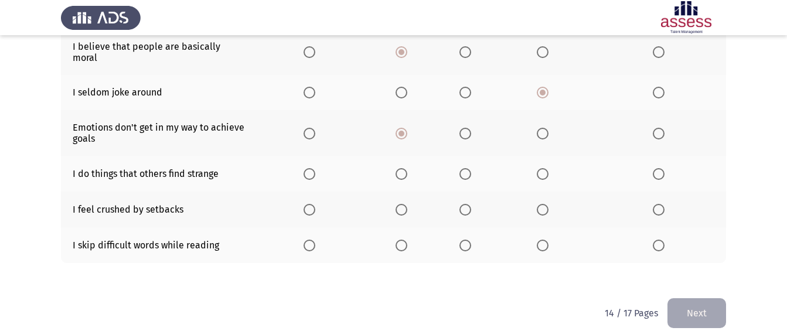
scroll to position [324, 0]
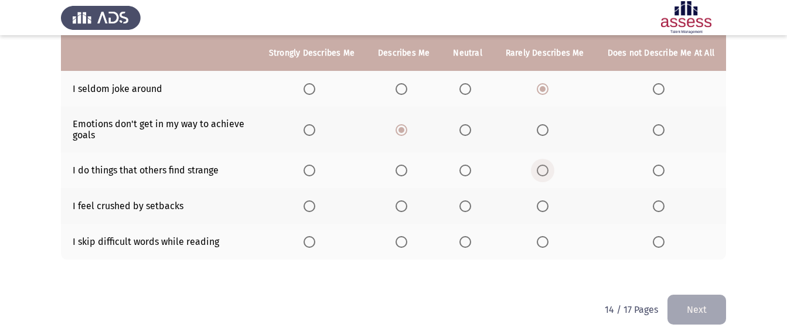
click at [542, 165] on span "Select an option" at bounding box center [543, 171] width 12 height 12
click at [542, 165] on input "Select an option" at bounding box center [543, 171] width 12 height 12
click at [542, 201] on span "Select an option" at bounding box center [543, 207] width 12 height 12
click at [542, 201] on input "Select an option" at bounding box center [543, 207] width 12 height 12
click at [655, 236] on span "Select an option" at bounding box center [659, 242] width 12 height 12
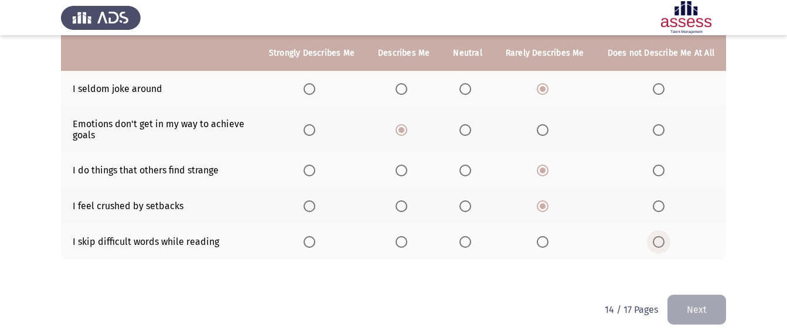
click at [655, 236] on input "Select an option" at bounding box center [659, 242] width 12 height 12
click at [692, 295] on button "Next" at bounding box center [697, 310] width 59 height 30
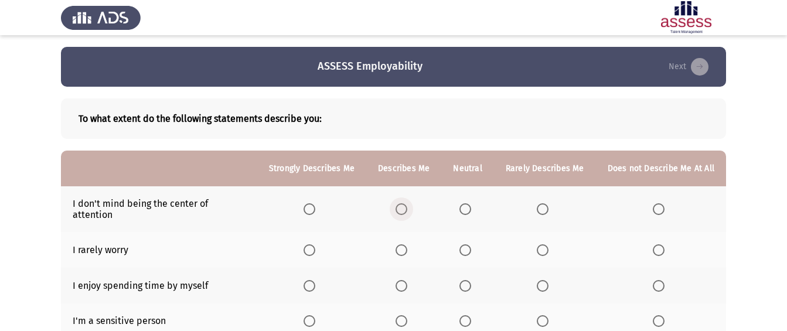
click at [406, 205] on span "Select an option" at bounding box center [402, 209] width 12 height 12
click at [406, 205] on input "Select an option" at bounding box center [402, 209] width 12 height 12
click at [534, 232] on th at bounding box center [545, 250] width 102 height 36
click at [546, 245] on span "Select an option" at bounding box center [543, 251] width 12 height 12
click at [546, 245] on input "Select an option" at bounding box center [543, 251] width 12 height 12
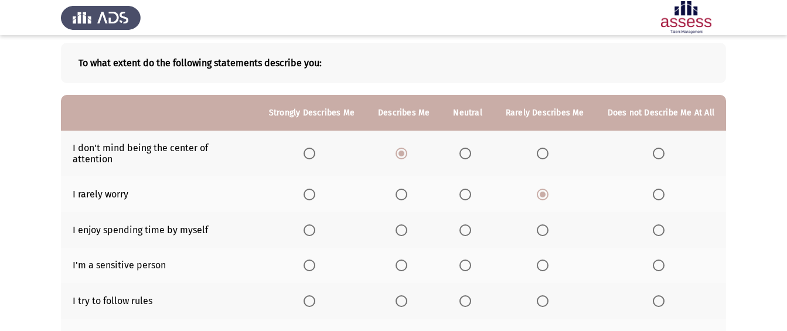
scroll to position [59, 0]
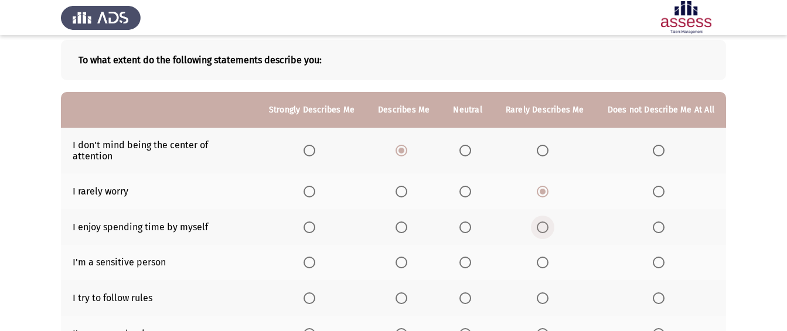
click at [542, 222] on span "Select an option" at bounding box center [543, 228] width 12 height 12
click at [542, 222] on input "Select an option" at bounding box center [543, 228] width 12 height 12
click at [548, 257] on span "Select an option" at bounding box center [543, 263] width 12 height 12
click at [548, 257] on input "Select an option" at bounding box center [543, 263] width 12 height 12
click at [407, 293] on span "Select an option" at bounding box center [402, 299] width 12 height 12
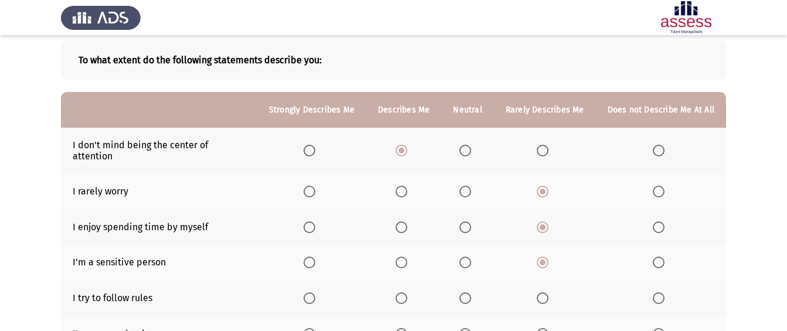
click at [407, 293] on input "Select an option" at bounding box center [402, 299] width 12 height 12
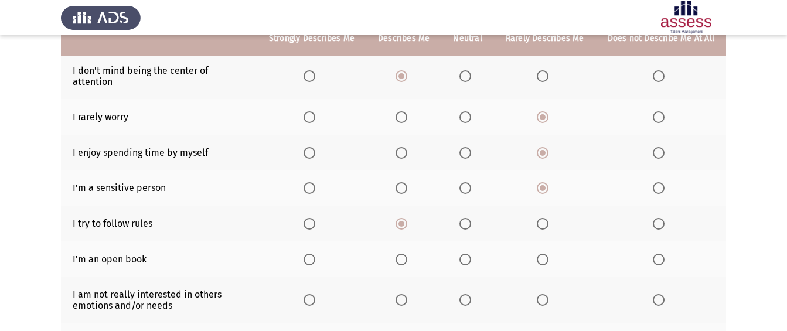
scroll to position [176, 0]
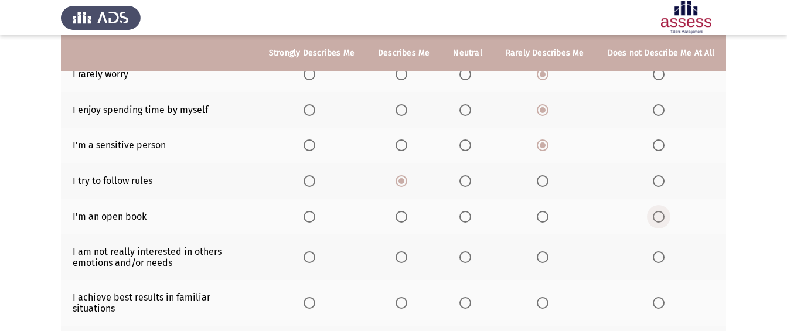
click at [660, 211] on span "Select an option" at bounding box center [659, 217] width 12 height 12
click at [660, 211] on input "Select an option" at bounding box center [659, 217] width 12 height 12
click at [549, 252] on span "Select an option" at bounding box center [543, 258] width 12 height 12
click at [549, 252] on input "Select an option" at bounding box center [543, 258] width 12 height 12
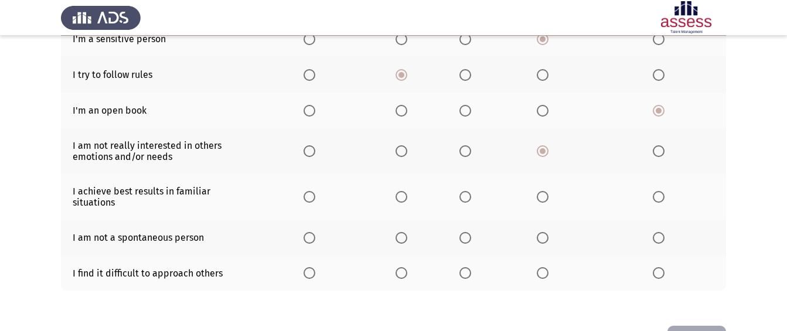
scroll to position [293, 0]
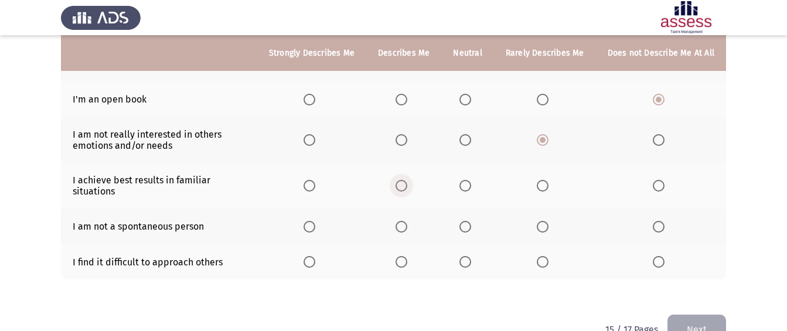
click at [407, 180] on span "Select an option" at bounding box center [402, 186] width 12 height 12
click at [407, 180] on input "Select an option" at bounding box center [402, 186] width 12 height 12
click at [547, 221] on span "Select an option" at bounding box center [543, 227] width 12 height 12
click at [547, 221] on input "Select an option" at bounding box center [543, 227] width 12 height 12
click at [662, 256] on span "Select an option" at bounding box center [659, 262] width 12 height 12
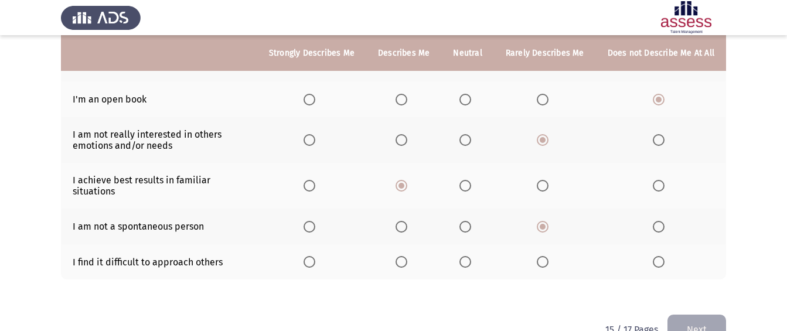
click at [662, 256] on input "Select an option" at bounding box center [659, 262] width 12 height 12
drag, startPoint x: 538, startPoint y: 242, endPoint x: 542, endPoint y: 249, distance: 7.6
click at [538, 245] on th at bounding box center [545, 263] width 102 height 36
click at [544, 256] on span "Select an option" at bounding box center [543, 262] width 12 height 12
click at [544, 256] on input "Select an option" at bounding box center [543, 262] width 12 height 12
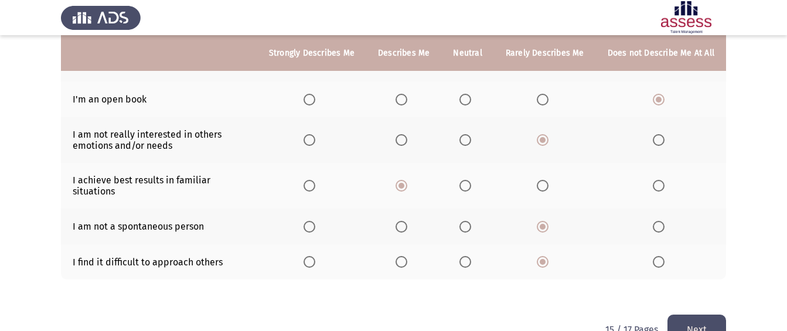
click at [718, 315] on button "Next" at bounding box center [697, 330] width 59 height 30
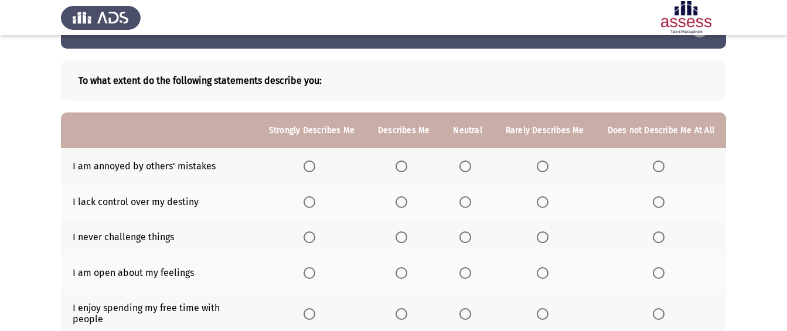
scroll to position [59, 0]
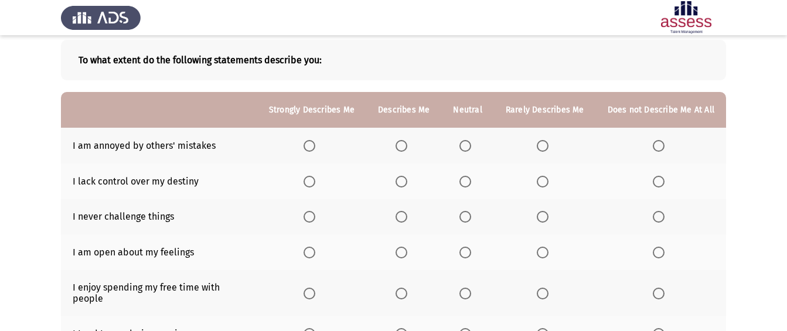
click at [545, 147] on span "Select an option" at bounding box center [543, 146] width 12 height 12
click at [545, 147] on input "Select an option" at bounding box center [543, 146] width 12 height 12
click at [541, 184] on span "Select an option" at bounding box center [543, 182] width 12 height 12
click at [541, 184] on input "Select an option" at bounding box center [543, 182] width 12 height 12
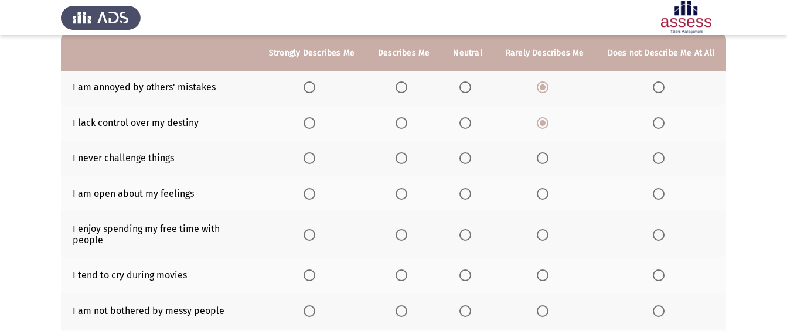
click at [658, 157] on span "Select an option" at bounding box center [659, 158] width 12 height 12
click at [658, 157] on input "Select an option" at bounding box center [659, 158] width 12 height 12
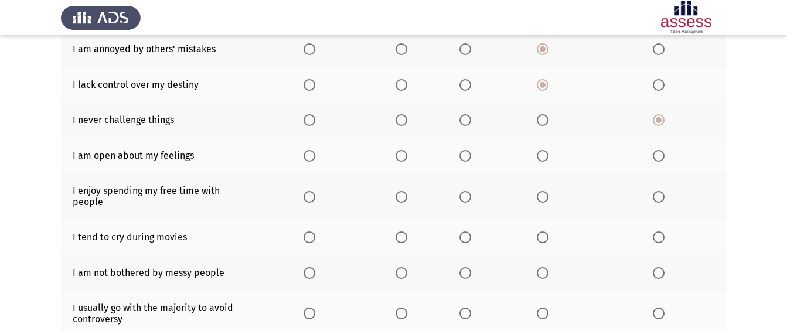
scroll to position [176, 0]
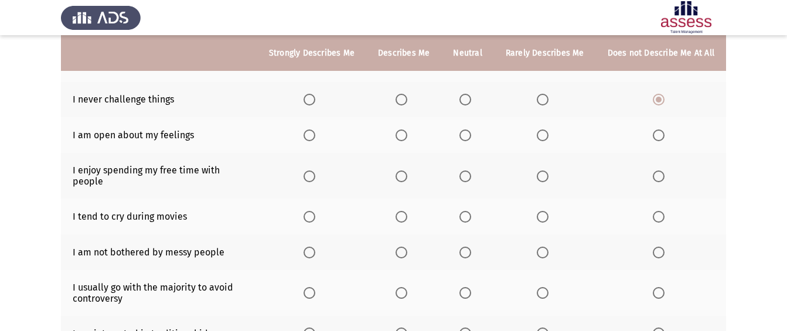
click at [654, 137] on span "Select an option" at bounding box center [659, 136] width 12 height 12
click at [654, 137] on input "Select an option" at bounding box center [659, 136] width 12 height 12
click at [403, 171] on span "Select an option" at bounding box center [402, 177] width 12 height 12
click at [403, 171] on input "Select an option" at bounding box center [402, 177] width 12 height 12
click at [660, 211] on span "Select an option" at bounding box center [659, 217] width 12 height 12
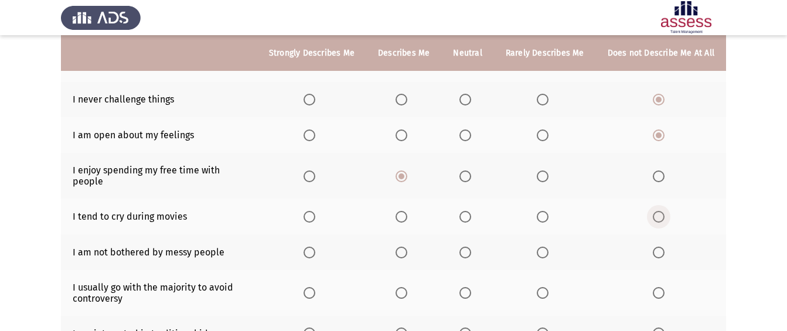
click at [660, 211] on input "Select an option" at bounding box center [659, 217] width 12 height 12
click at [540, 247] on span "Select an option" at bounding box center [543, 253] width 12 height 12
click at [540, 247] on input "Select an option" at bounding box center [543, 253] width 12 height 12
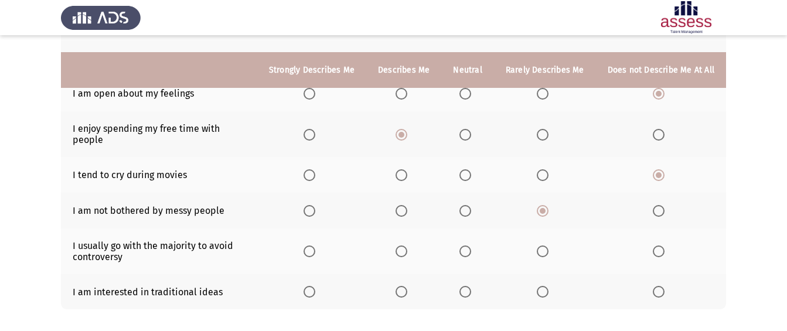
scroll to position [235, 0]
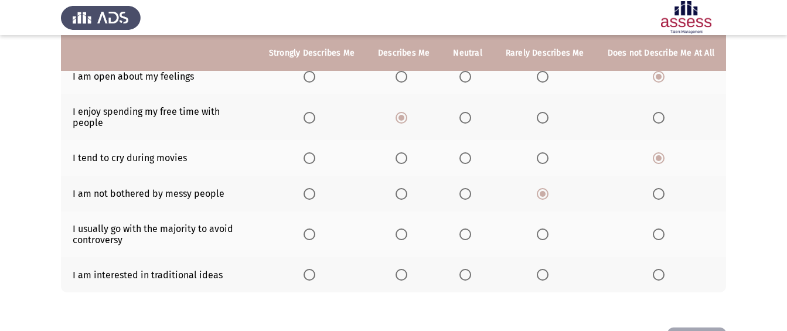
click at [659, 229] on span "Select an option" at bounding box center [659, 235] width 12 height 12
click at [659, 229] on input "Select an option" at bounding box center [659, 235] width 12 height 12
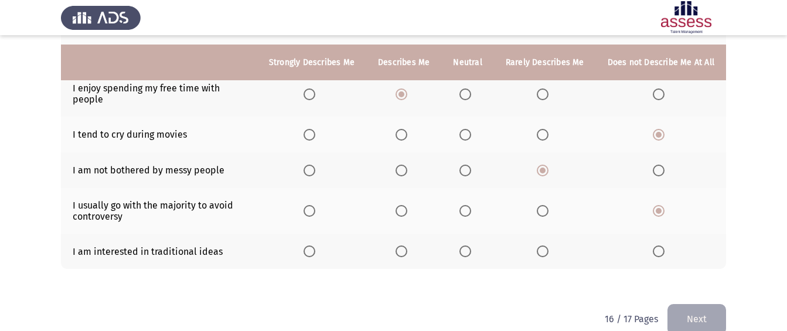
scroll to position [268, 0]
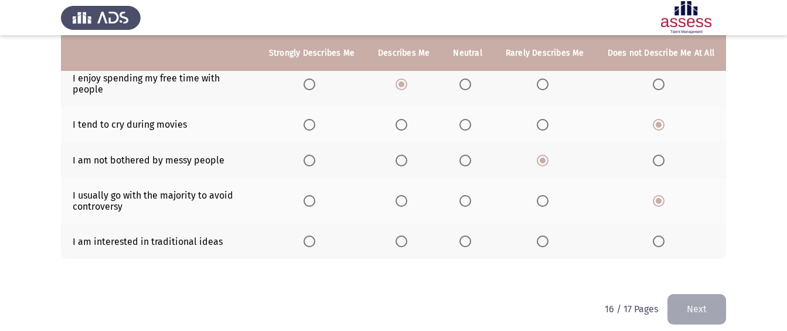
click at [402, 236] on span "Select an option" at bounding box center [402, 242] width 12 height 12
click at [402, 236] on input "Select an option" at bounding box center [402, 242] width 12 height 12
click at [696, 300] on button "Next" at bounding box center [697, 309] width 59 height 30
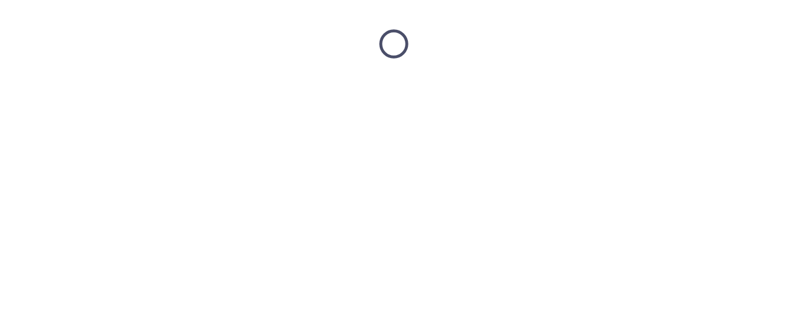
scroll to position [0, 0]
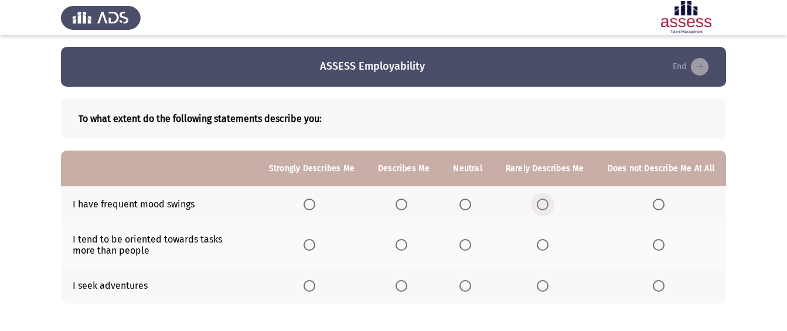
click at [549, 203] on span "Select an option" at bounding box center [543, 205] width 12 height 12
click at [549, 203] on input "Select an option" at bounding box center [543, 205] width 12 height 12
click at [403, 284] on span "Select an option" at bounding box center [402, 286] width 12 height 12
click at [403, 284] on input "Select an option" at bounding box center [402, 286] width 12 height 12
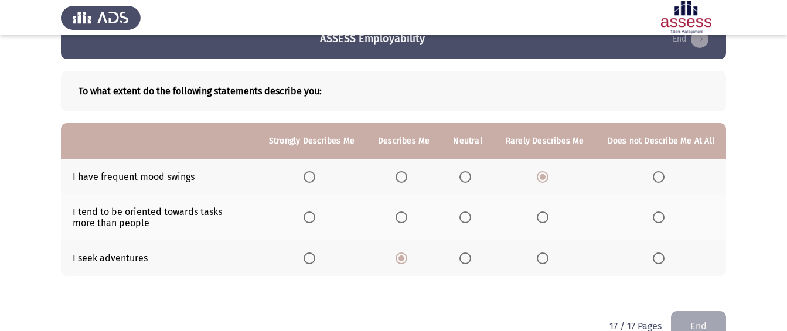
scroll to position [55, 0]
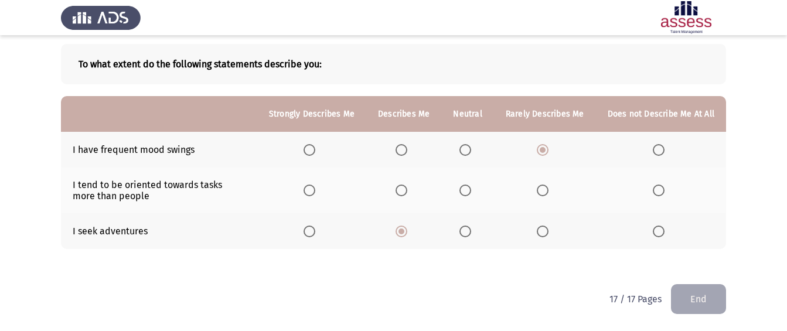
click at [545, 187] on span "Select an option" at bounding box center [543, 191] width 12 height 12
click at [545, 187] on input "Select an option" at bounding box center [543, 191] width 12 height 12
click at [464, 191] on span "Select an option" at bounding box center [466, 191] width 12 height 12
click at [464, 191] on input "Select an option" at bounding box center [466, 191] width 12 height 12
click at [696, 299] on button "End" at bounding box center [698, 299] width 55 height 30
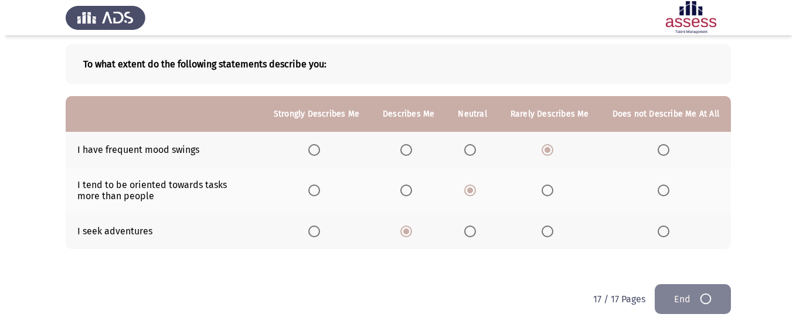
scroll to position [0, 0]
